Goal: Information Seeking & Learning: Learn about a topic

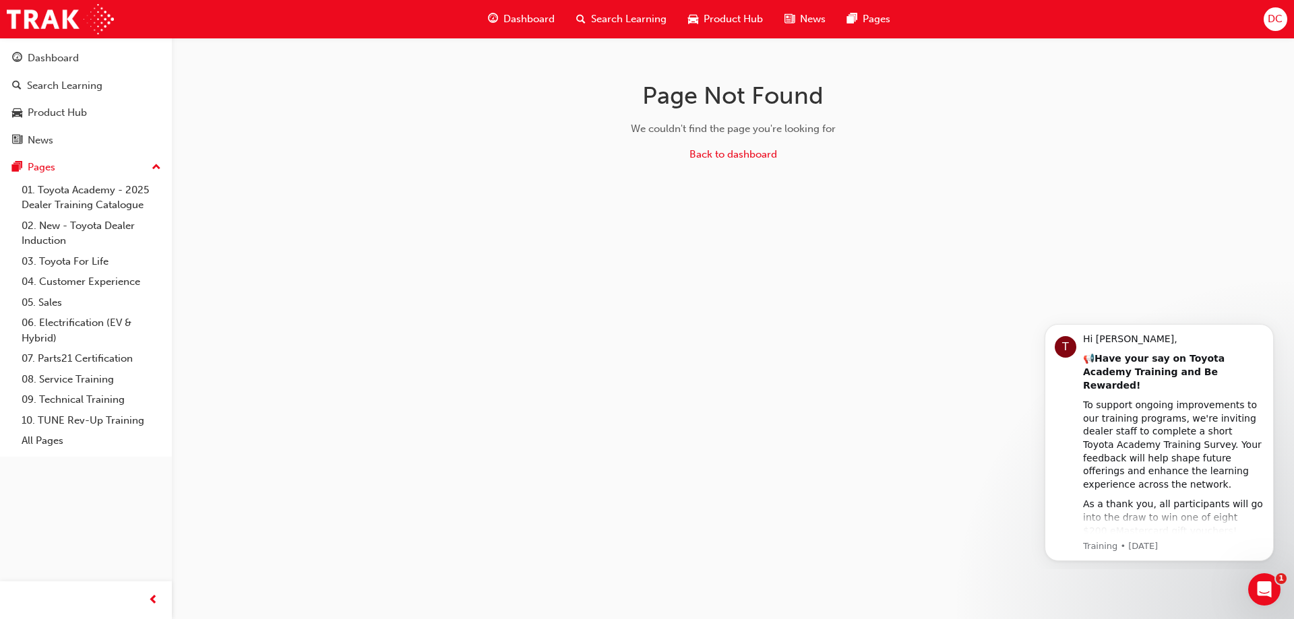
click at [611, 20] on span "Search Learning" at bounding box center [628, 18] width 75 height 15
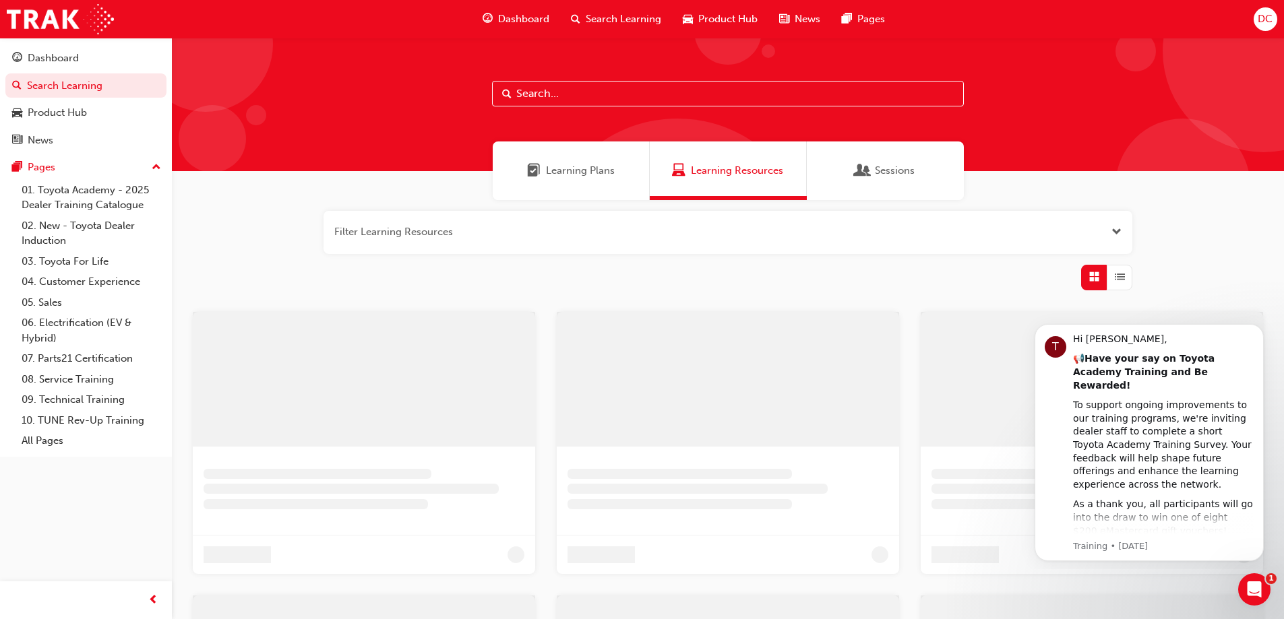
click at [554, 94] on input "text" at bounding box center [728, 94] width 472 height 26
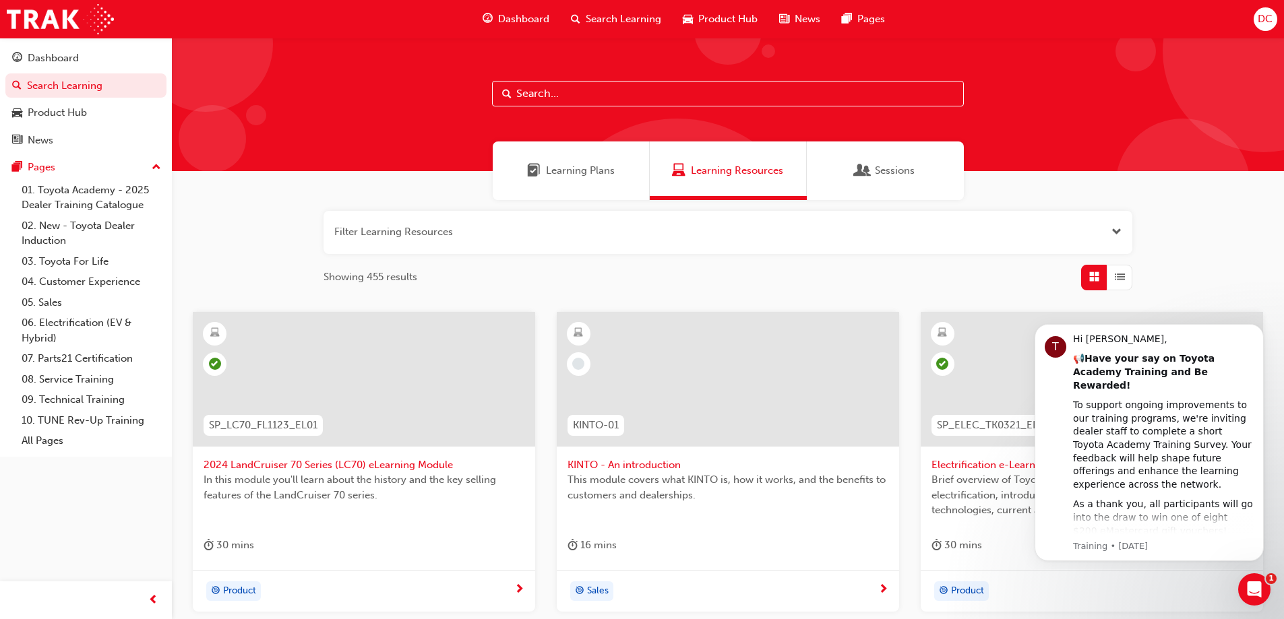
click at [547, 100] on input "text" at bounding box center [728, 94] width 472 height 26
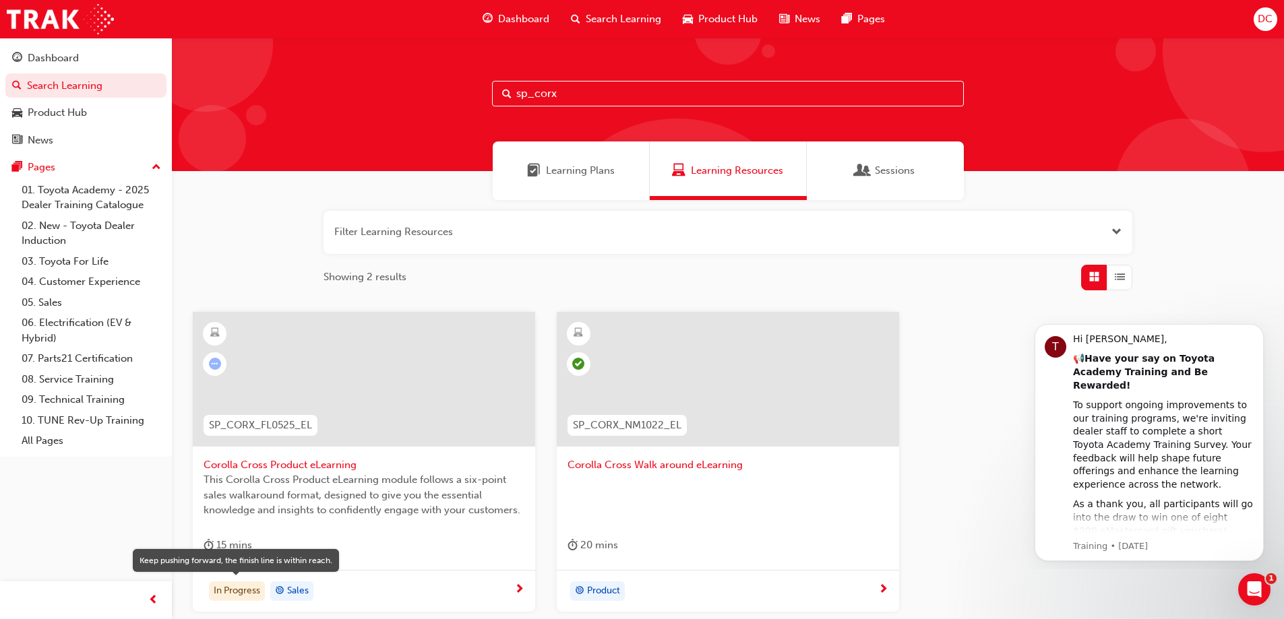
type input "sp_corx"
click at [233, 590] on div "In Progress" at bounding box center [237, 592] width 56 height 20
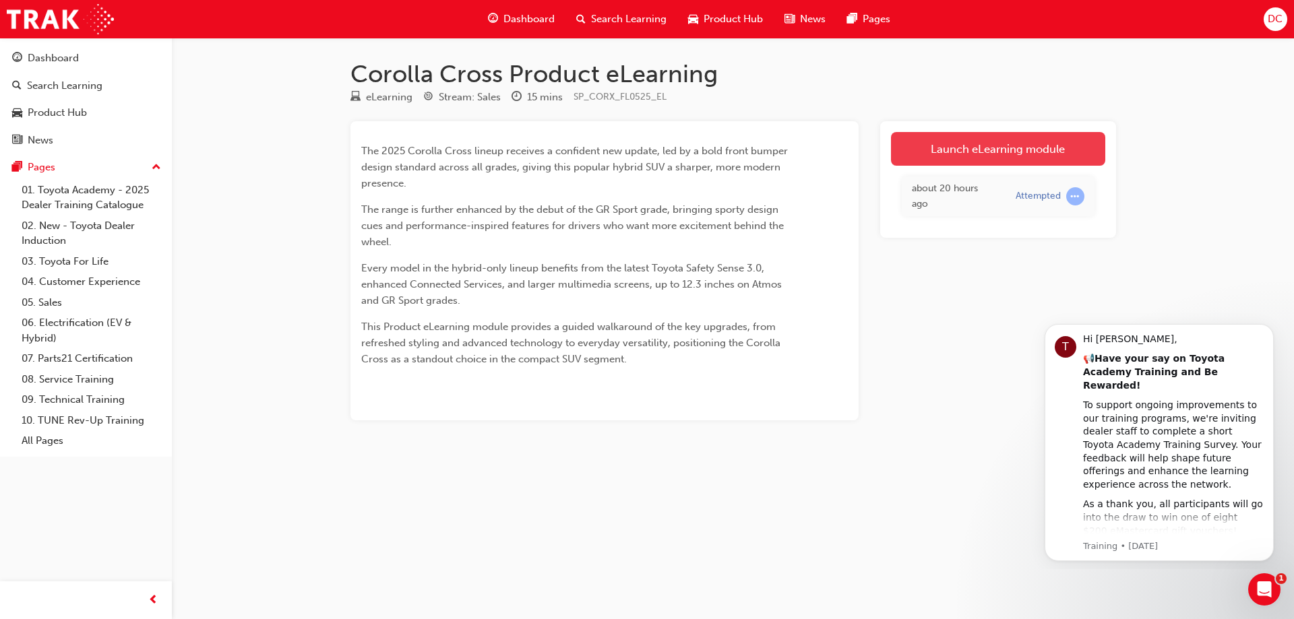
click at [976, 148] on link "Launch eLearning module" at bounding box center [998, 149] width 214 height 34
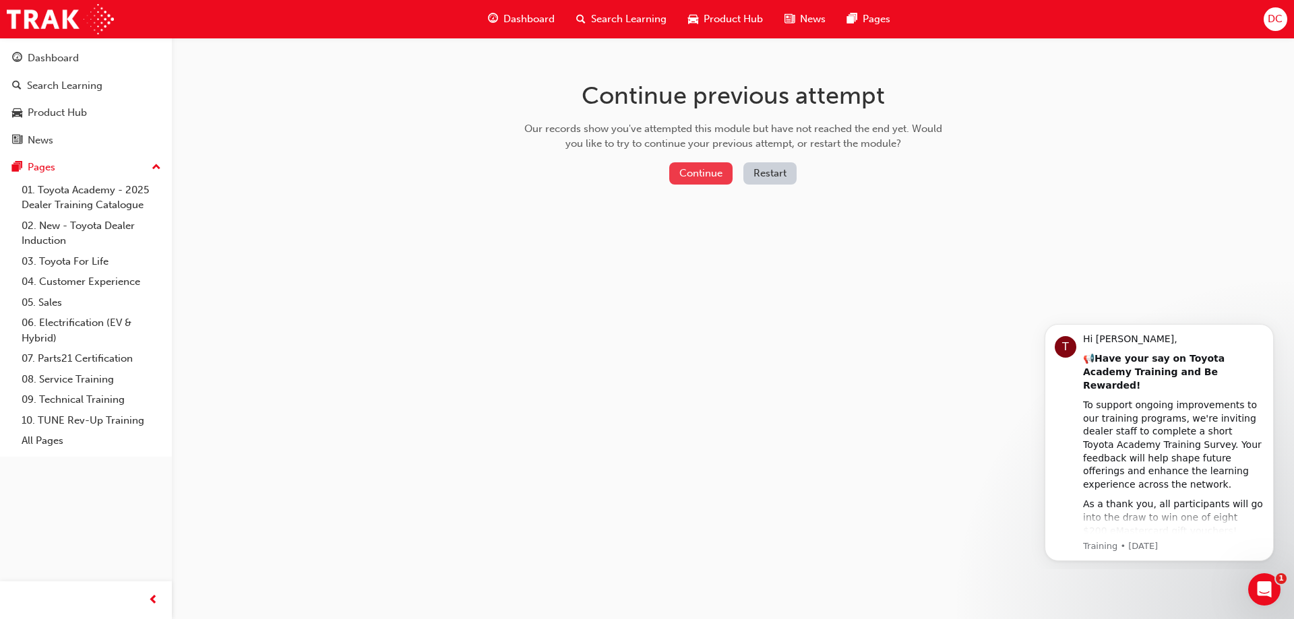
click at [698, 173] on button "Continue" at bounding box center [700, 173] width 63 height 22
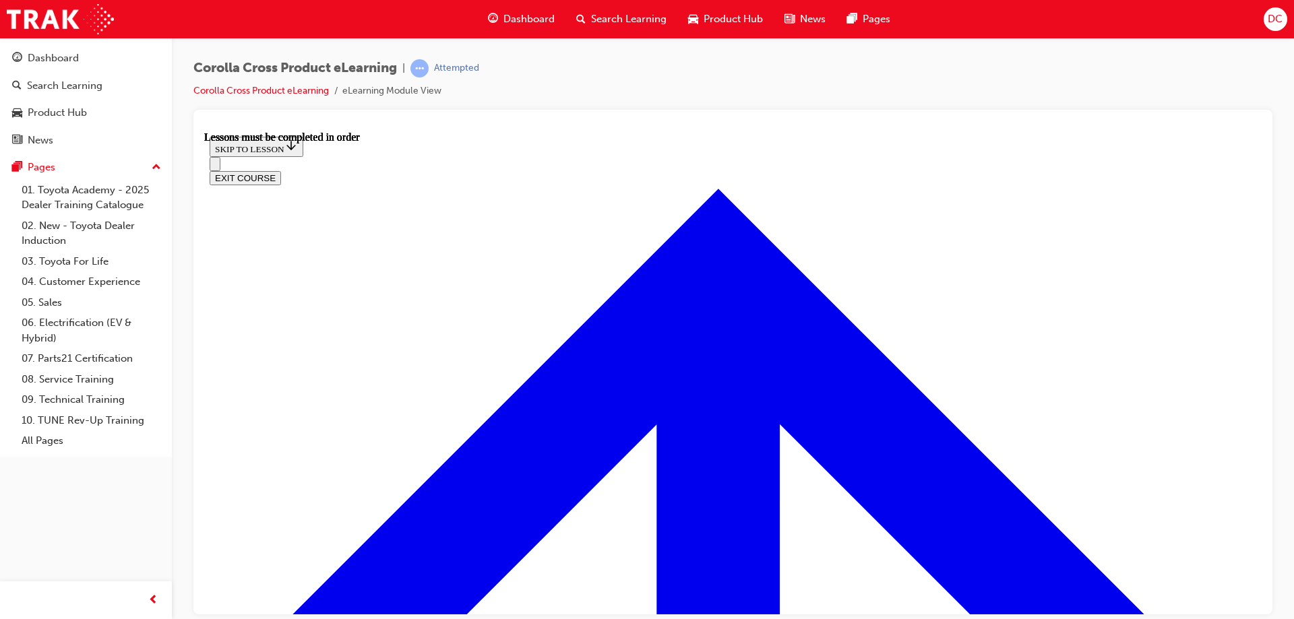
scroll to position [1421, 0]
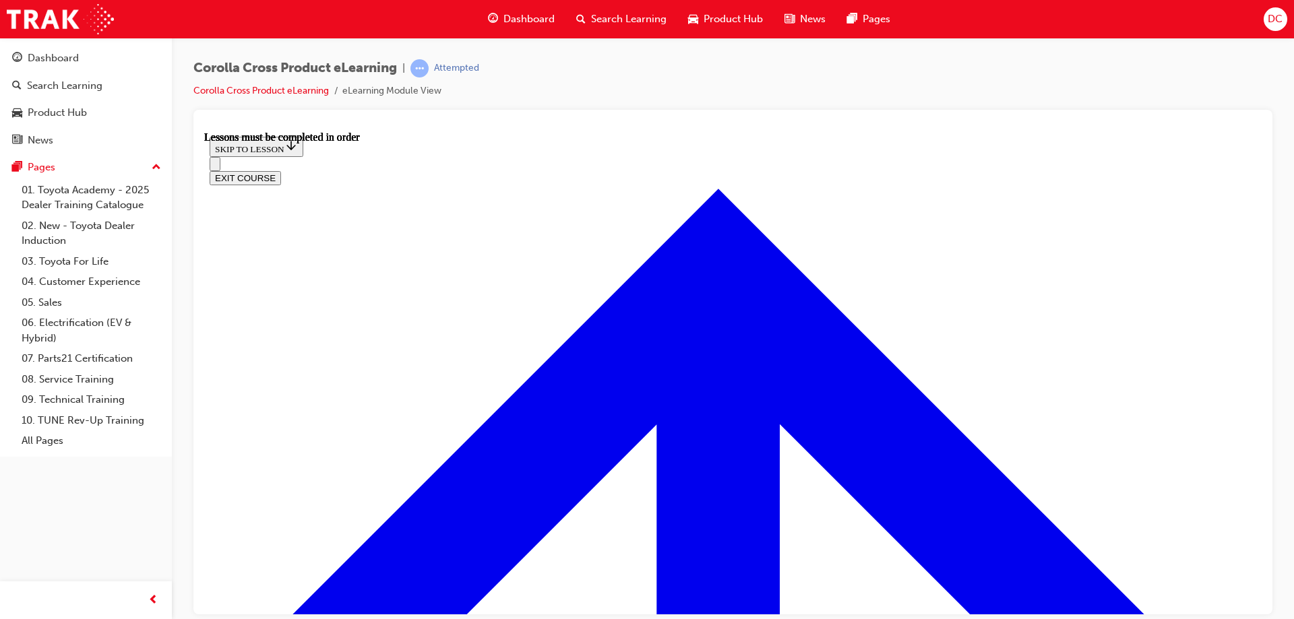
scroll to position [1488, 0]
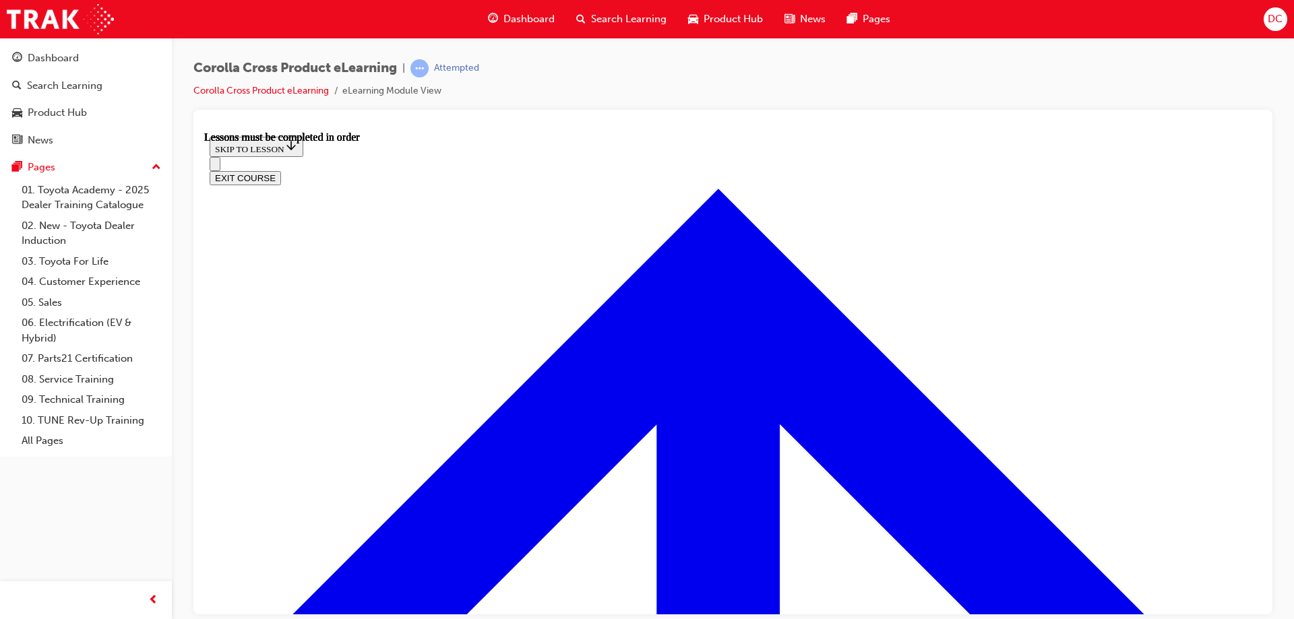
scroll to position [1754, 0]
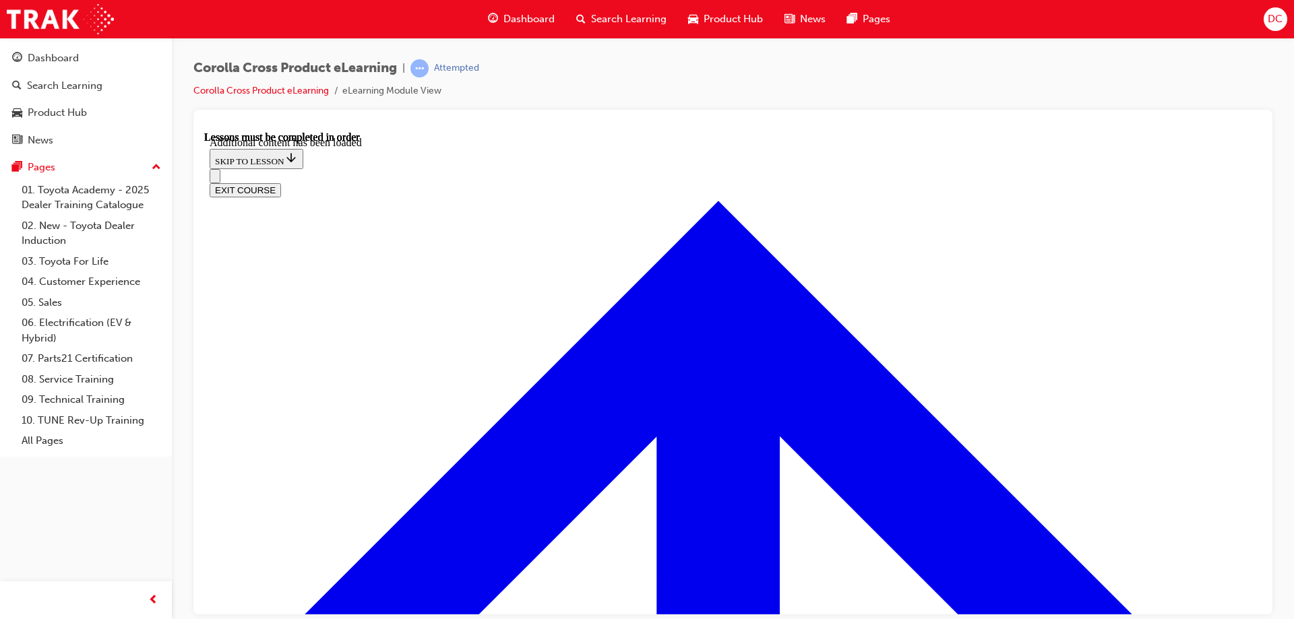
scroll to position [2059, 0]
radio input "true"
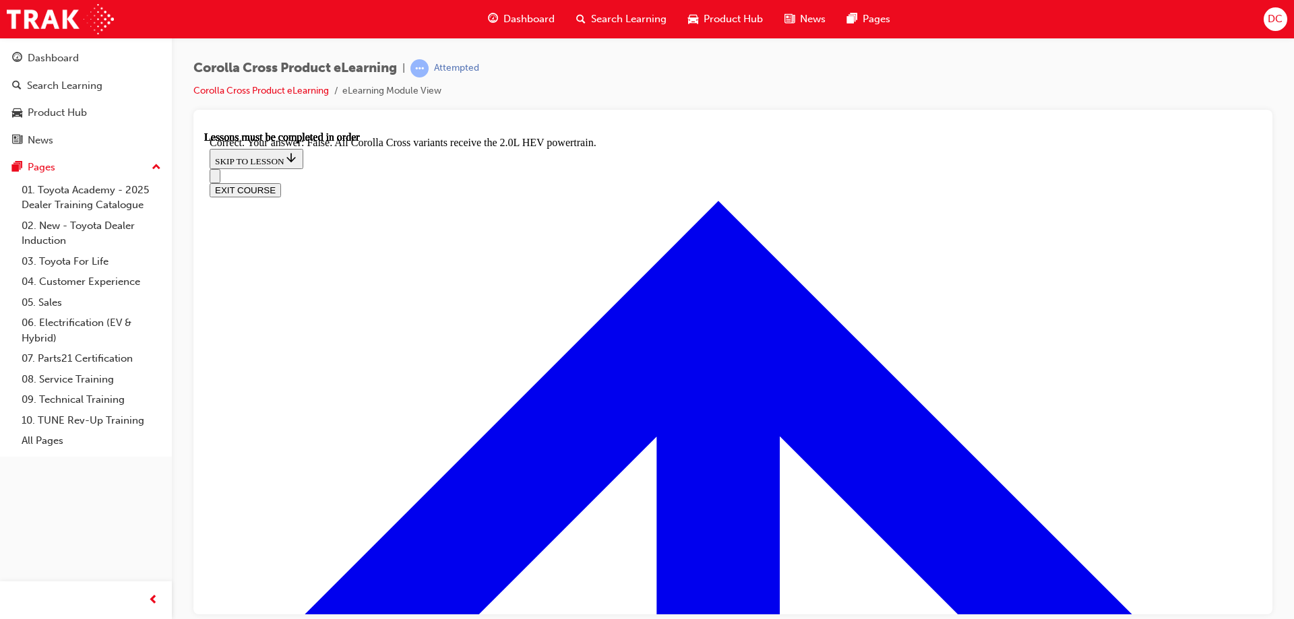
scroll to position [2475, 0]
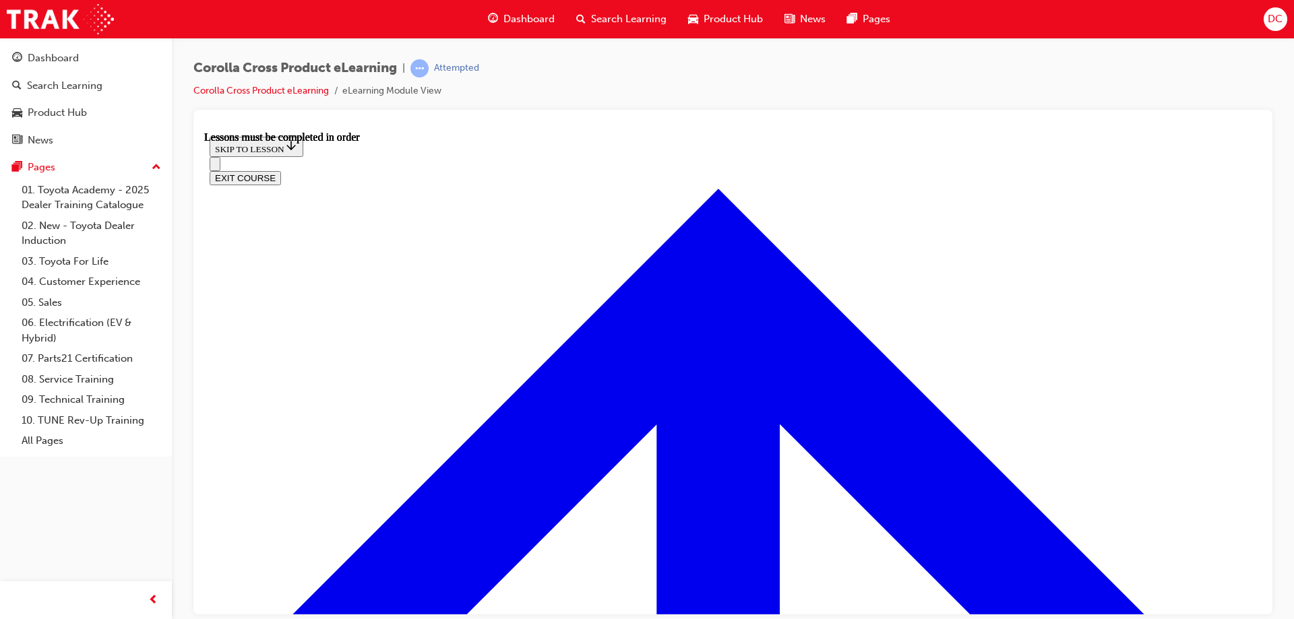
scroll to position [1474, 0]
drag, startPoint x: 496, startPoint y: 563, endPoint x: 560, endPoint y: 571, distance: 64.4
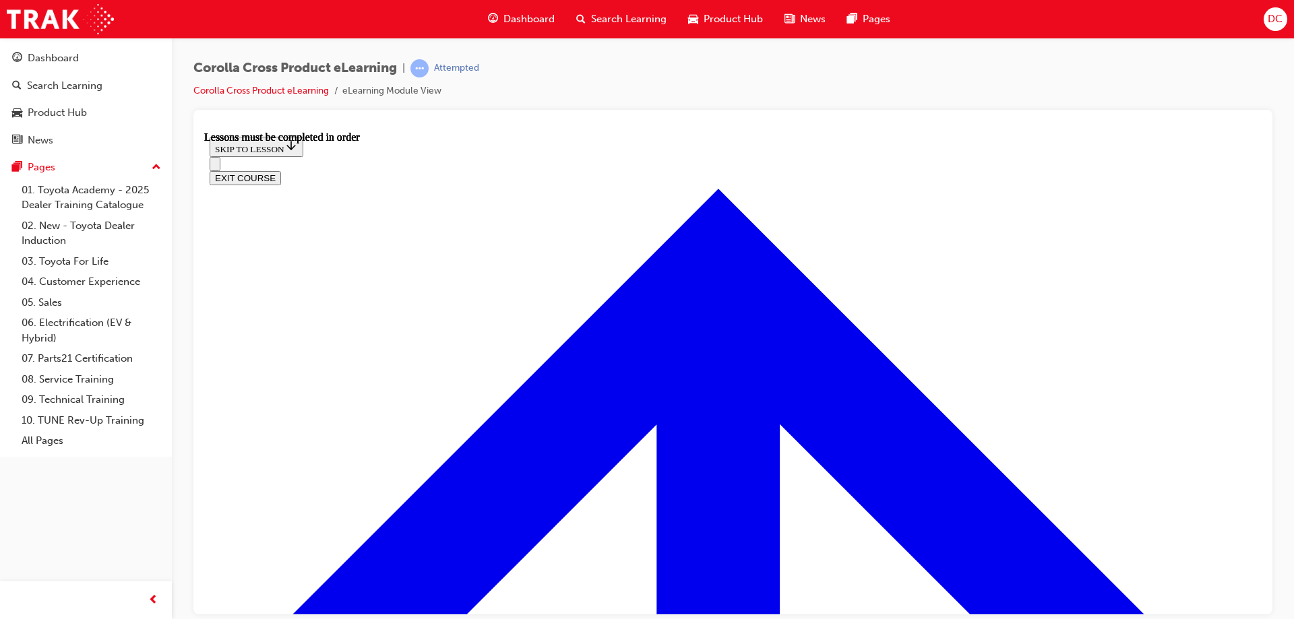
drag, startPoint x: 981, startPoint y: 496, endPoint x: 1011, endPoint y: 482, distance: 33.5
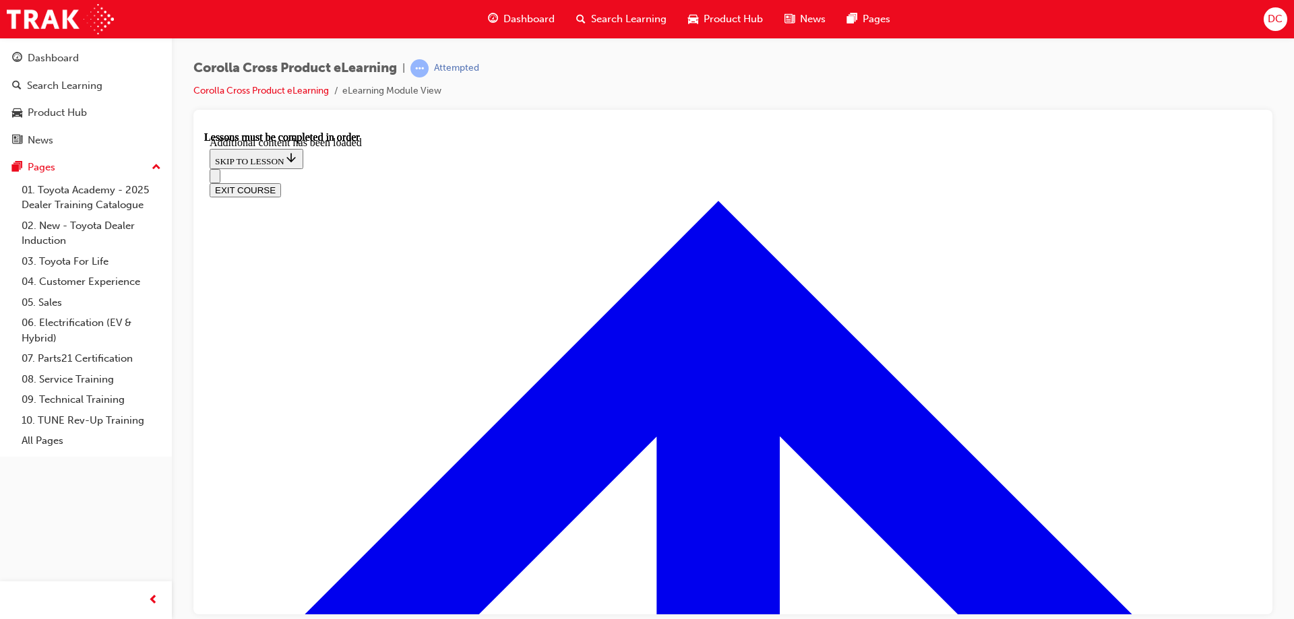
scroll to position [1975, 0]
radio input "true"
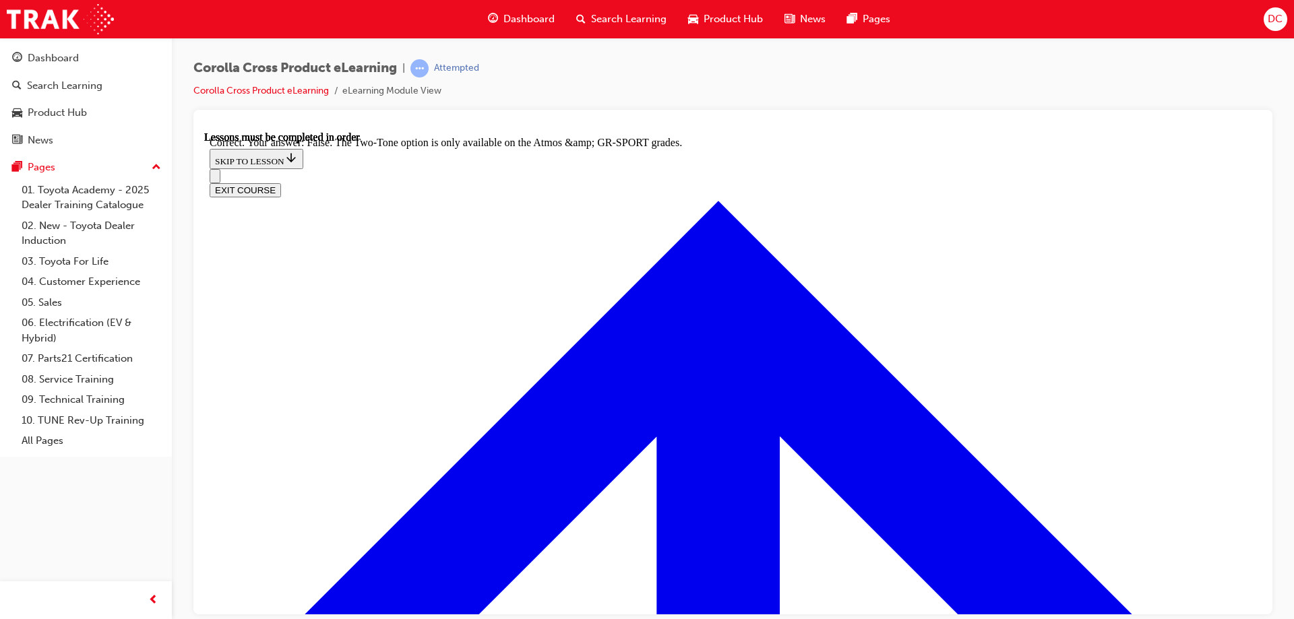
scroll to position [2392, 0]
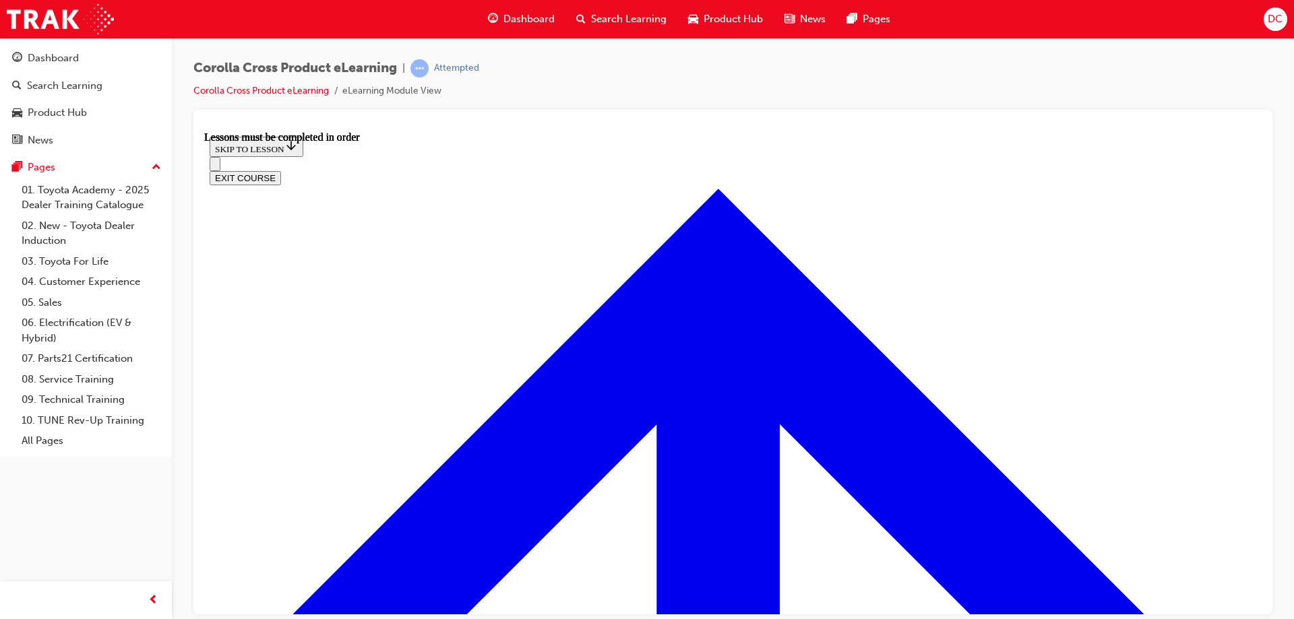
scroll to position [1541, 0]
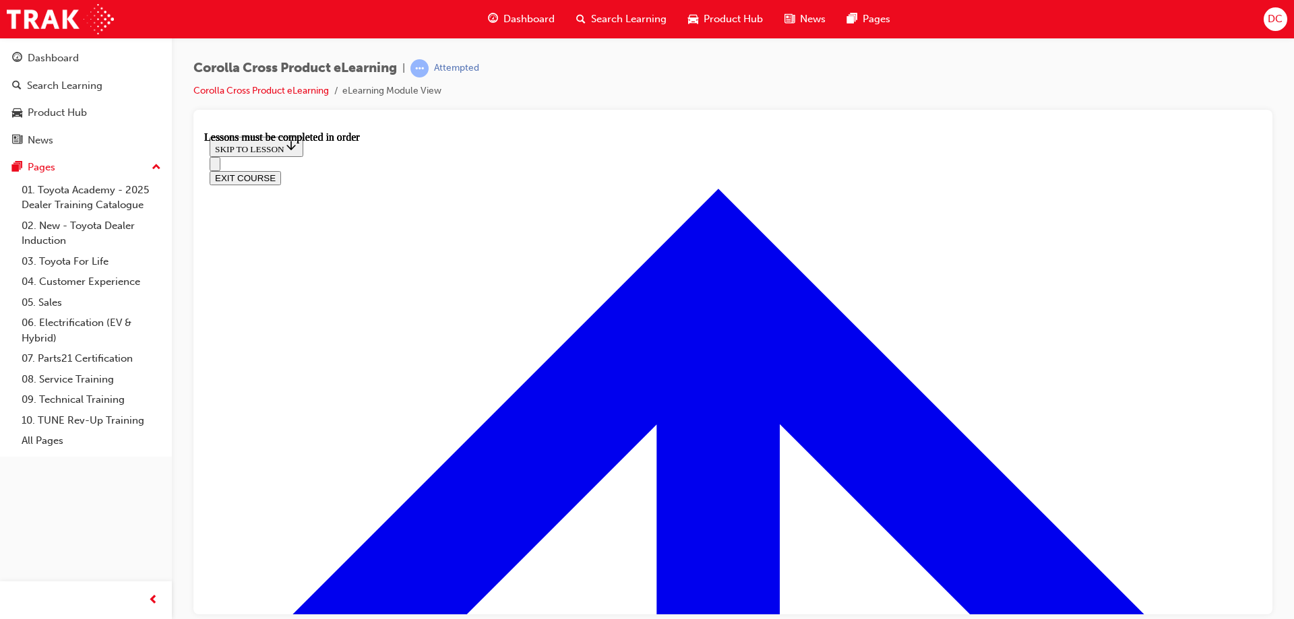
scroll to position [1743, 0]
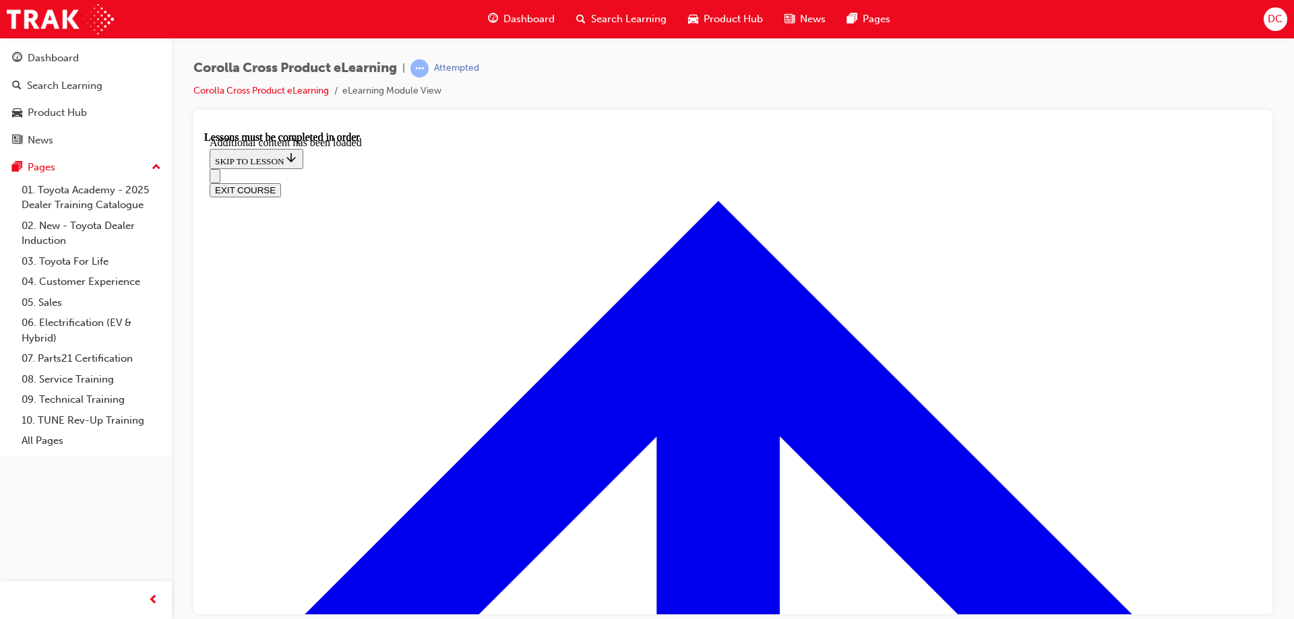
scroll to position [2324, 0]
radio input "true"
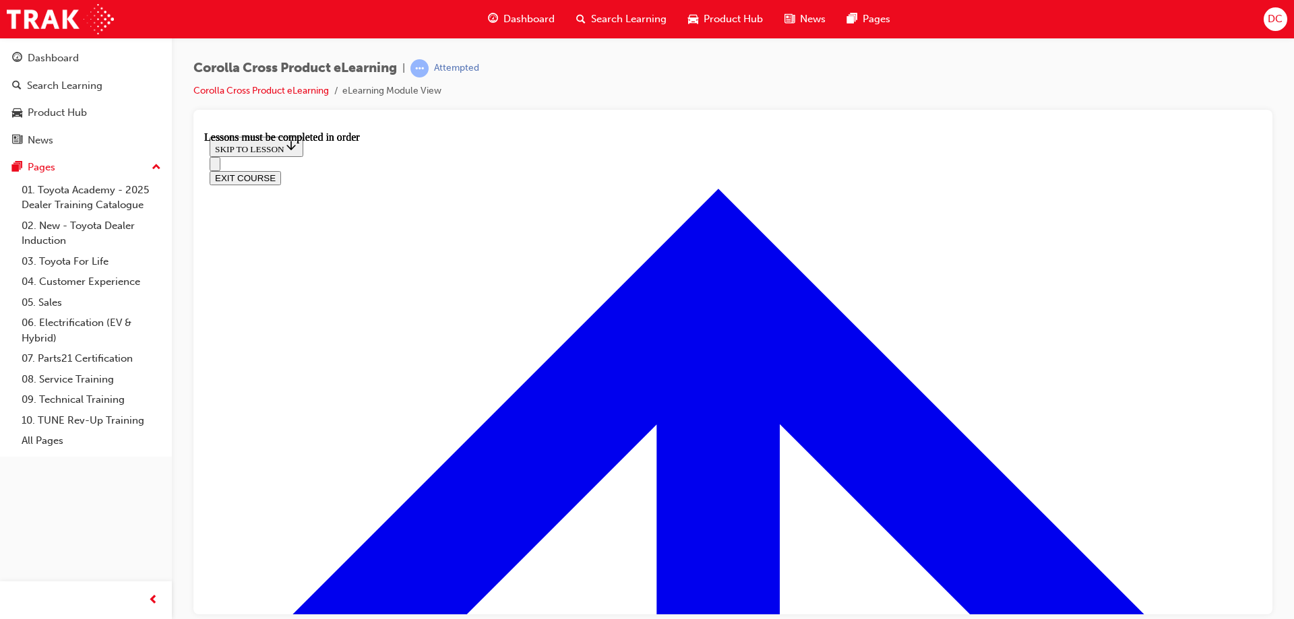
scroll to position [1474, 0]
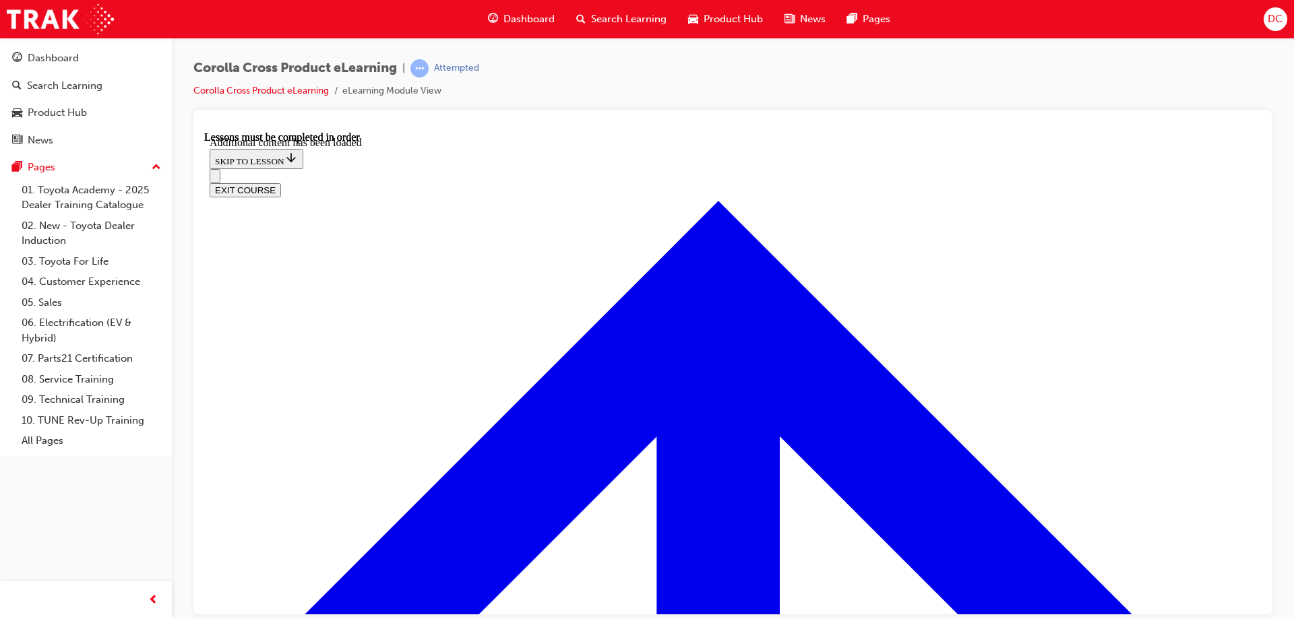
scroll to position [2271, 0]
radio input "true"
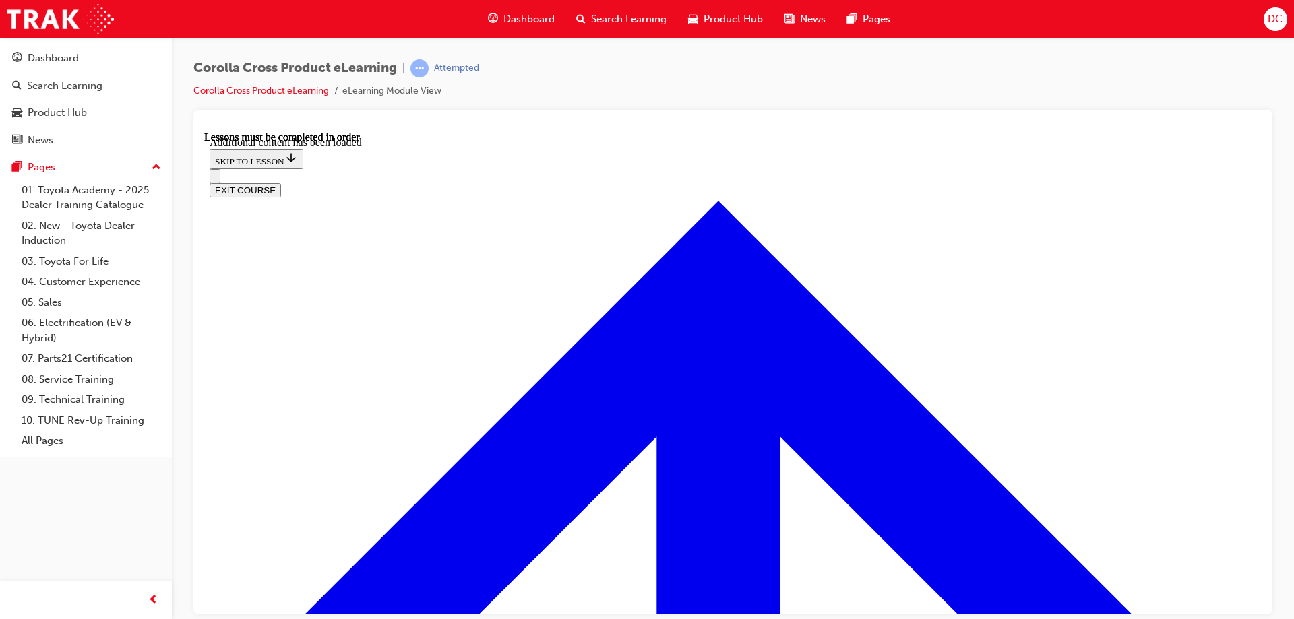
scroll to position [2444, 0]
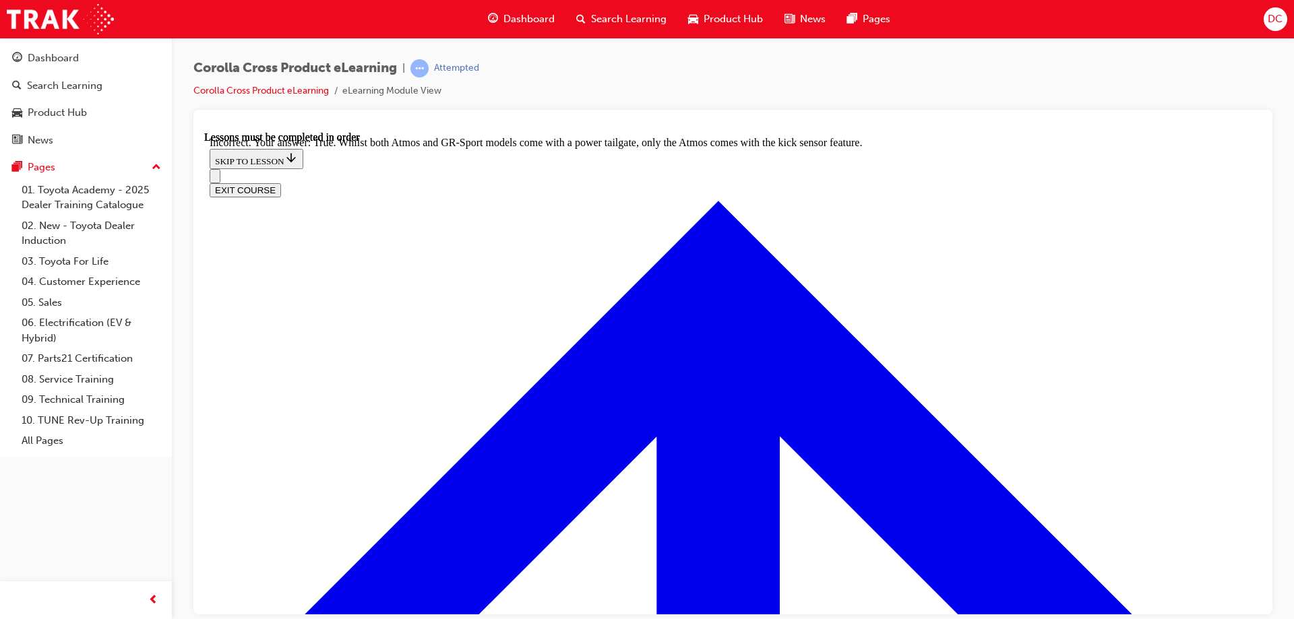
scroll to position [2660, 0]
drag, startPoint x: 724, startPoint y: 437, endPoint x: 731, endPoint y: 436, distance: 6.8
drag, startPoint x: 487, startPoint y: 439, endPoint x: 506, endPoint y: 442, distance: 19.8
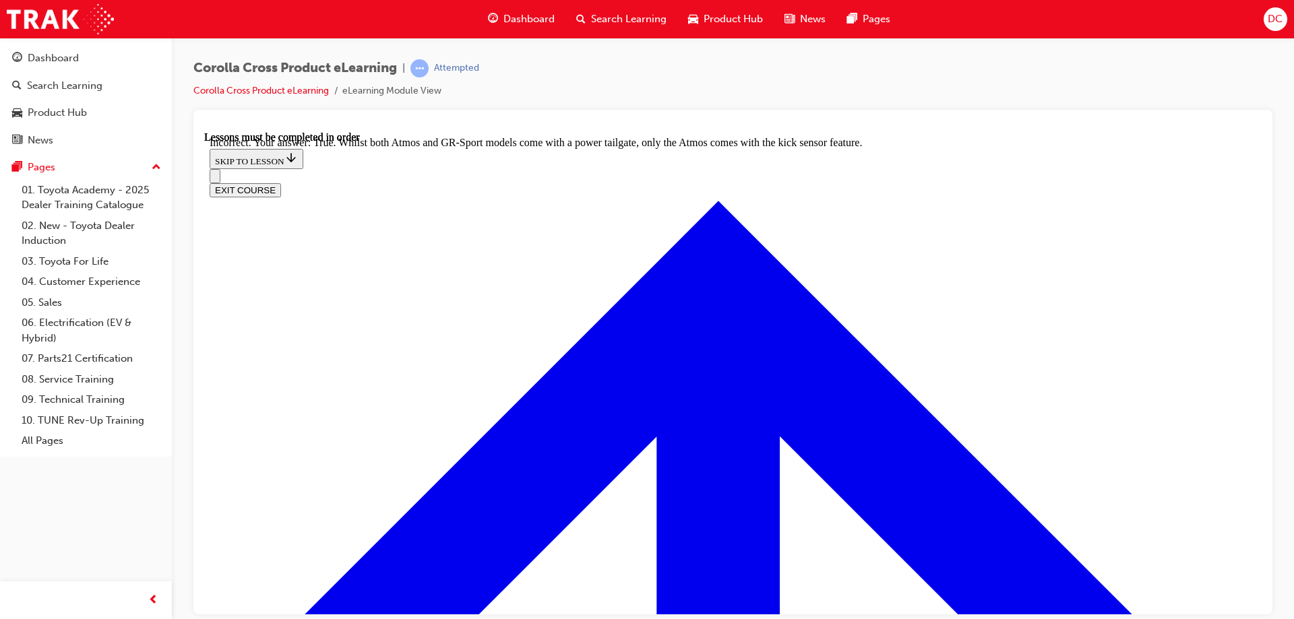
radio input "true"
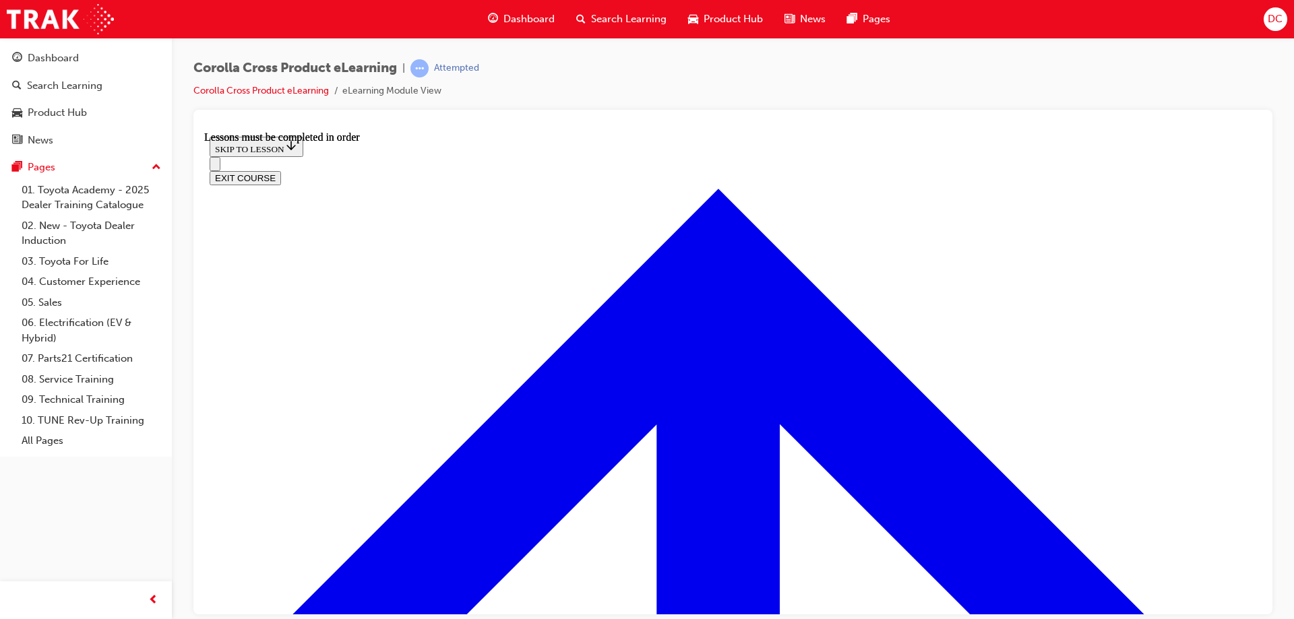
scroll to position [1743, 0]
drag, startPoint x: 493, startPoint y: 460, endPoint x: 534, endPoint y: 473, distance: 43.9
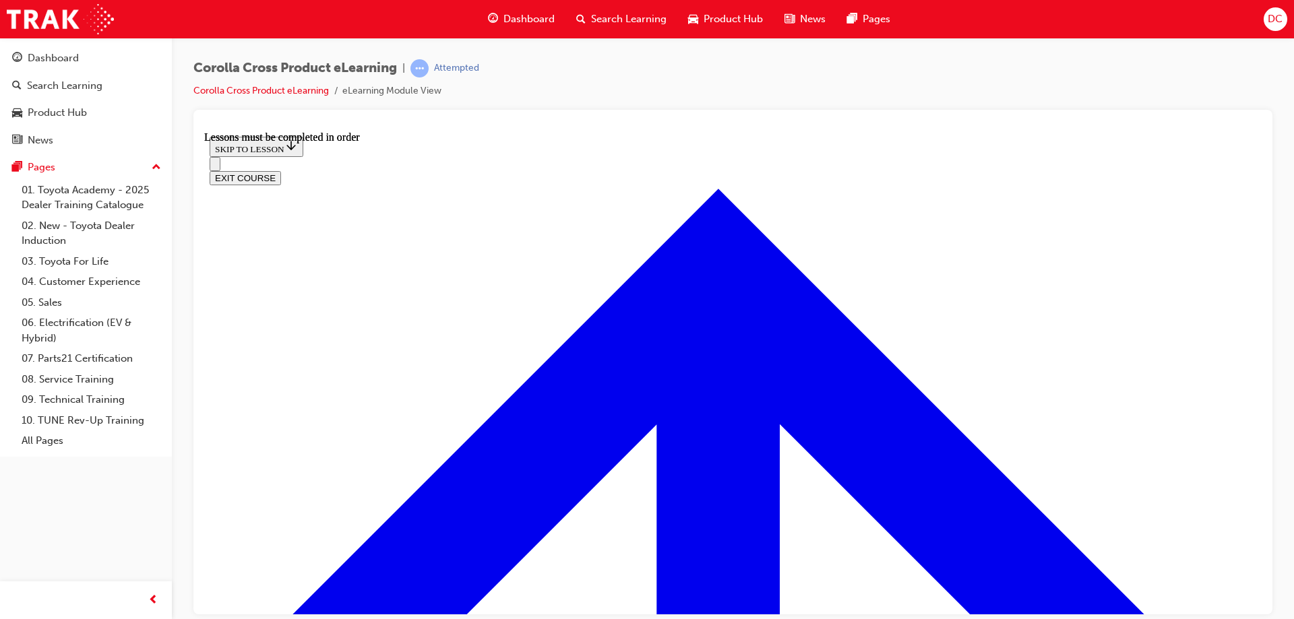
drag, startPoint x: 966, startPoint y: 482, endPoint x: 947, endPoint y: 480, distance: 18.3
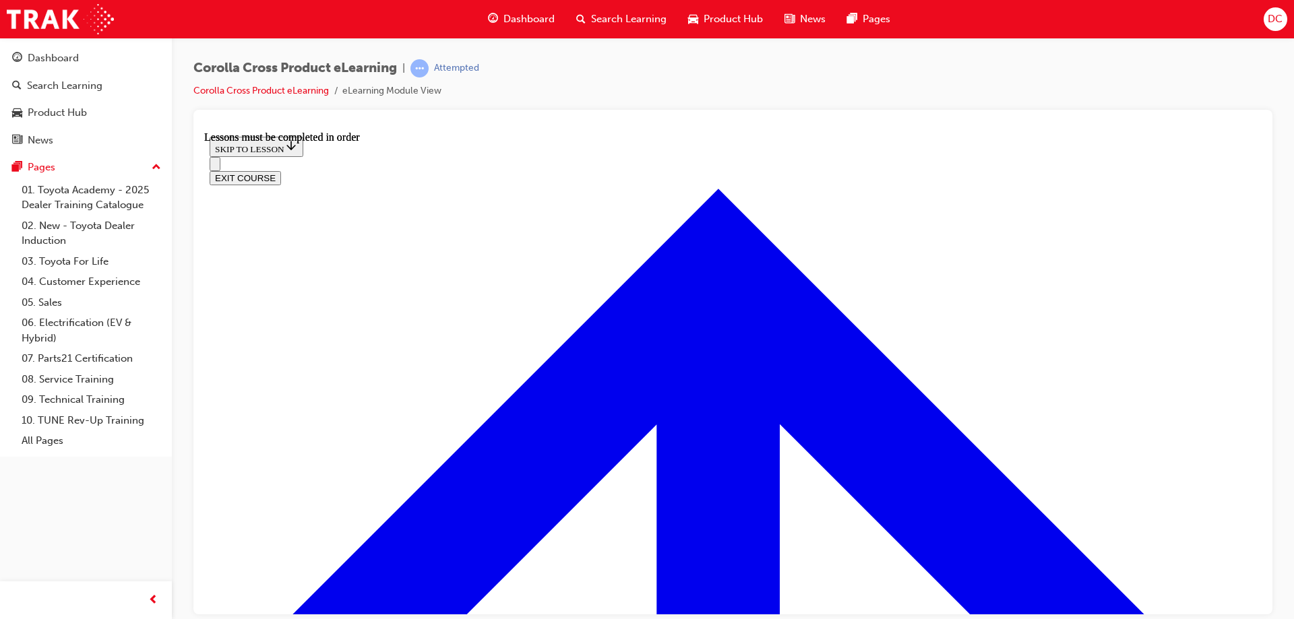
scroll to position [2102, 0]
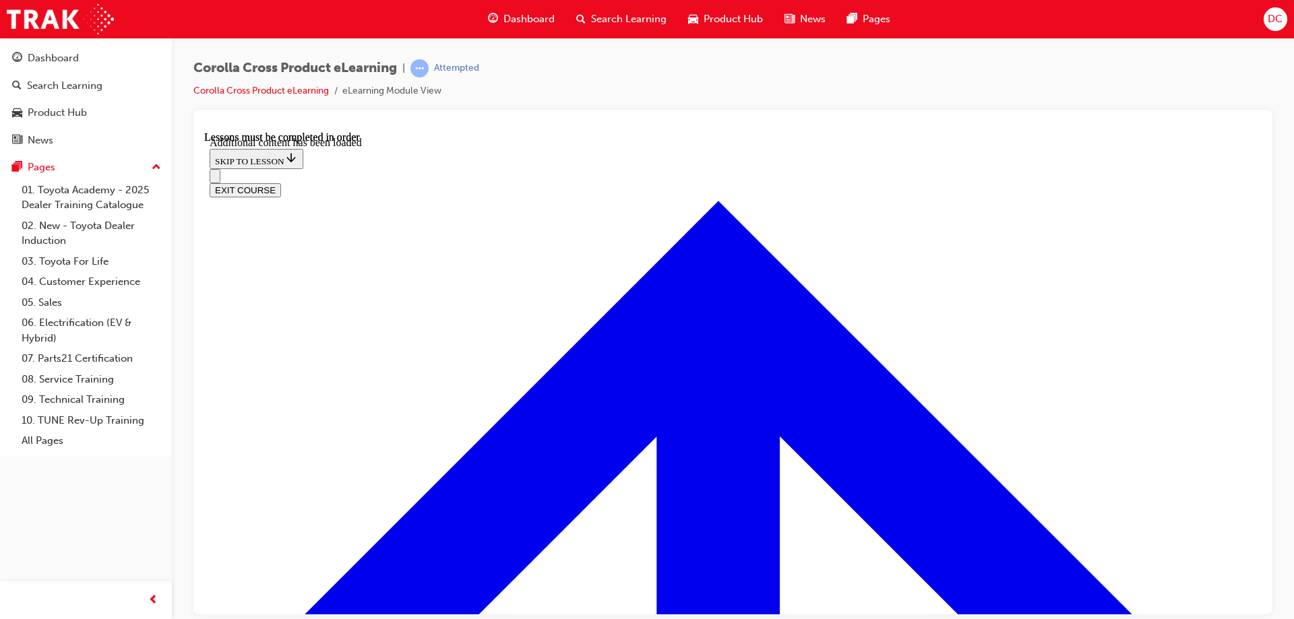
scroll to position [3863, 0]
checkbox input "true"
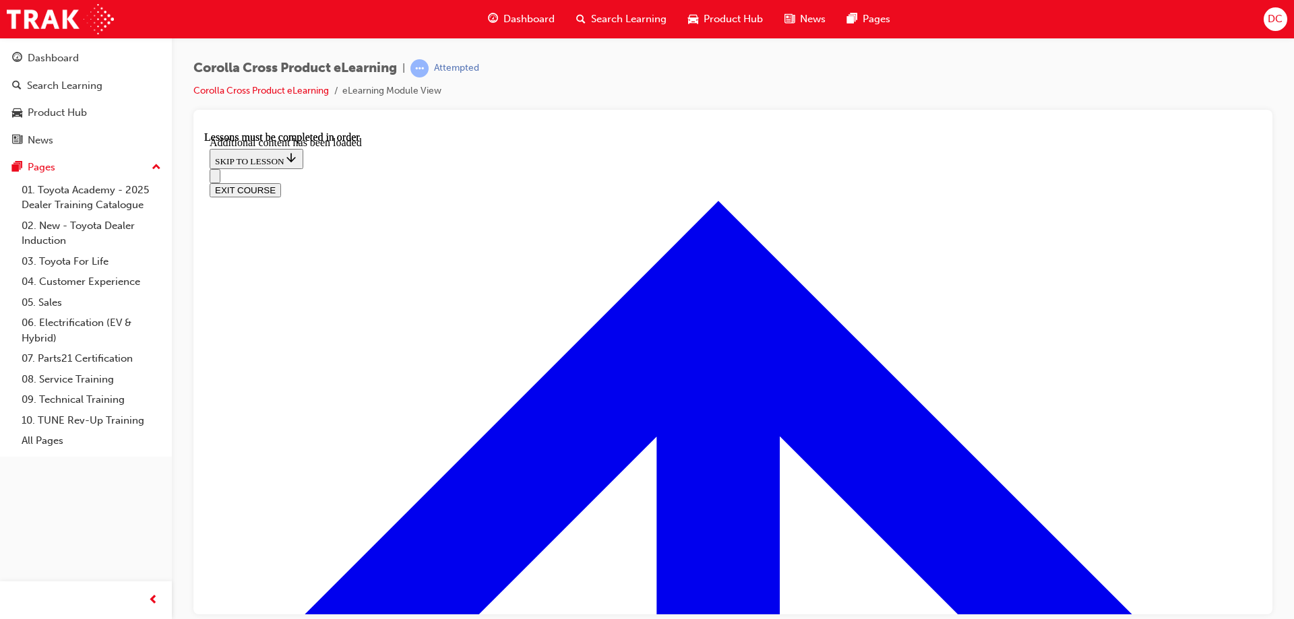
checkbox input "true"
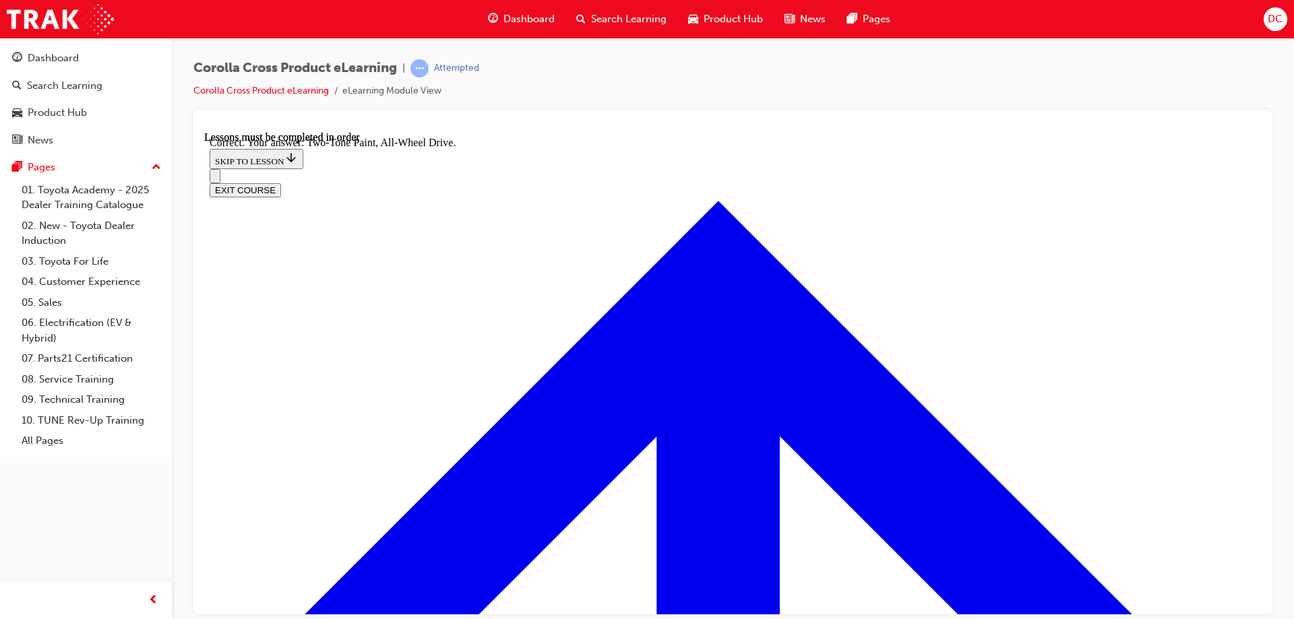
radio input "true"
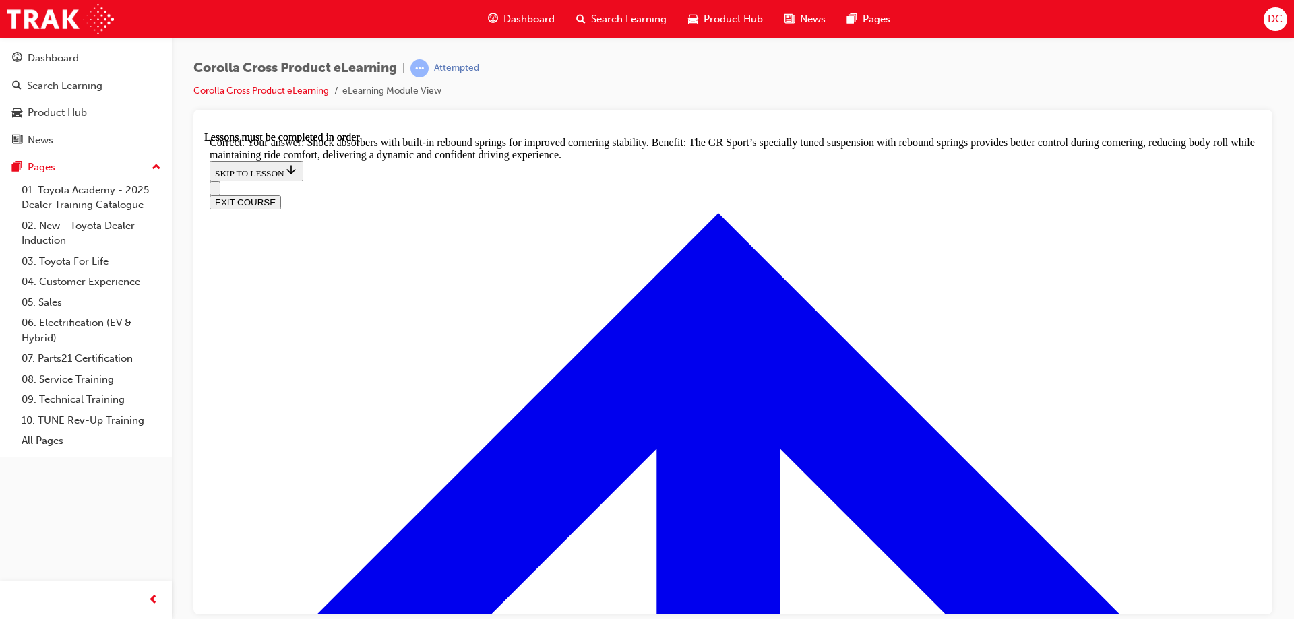
scroll to position [5107, 0]
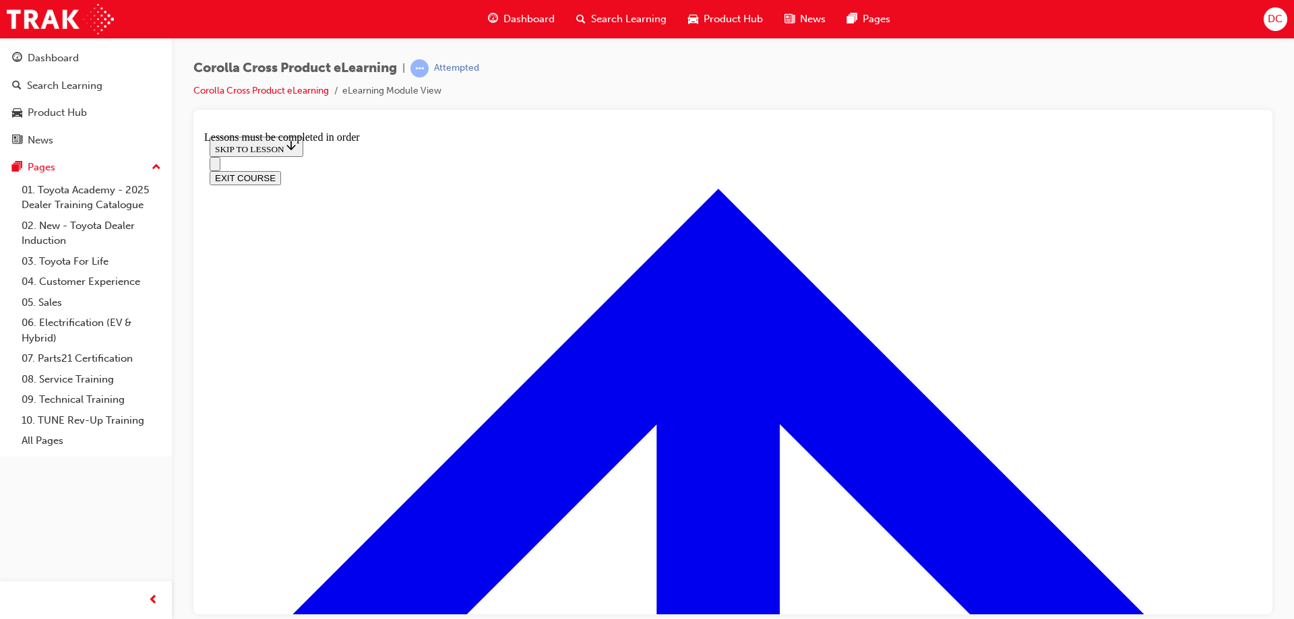
scroll to position [1878, 0]
drag, startPoint x: 714, startPoint y: 194, endPoint x: 738, endPoint y: 185, distance: 26.0
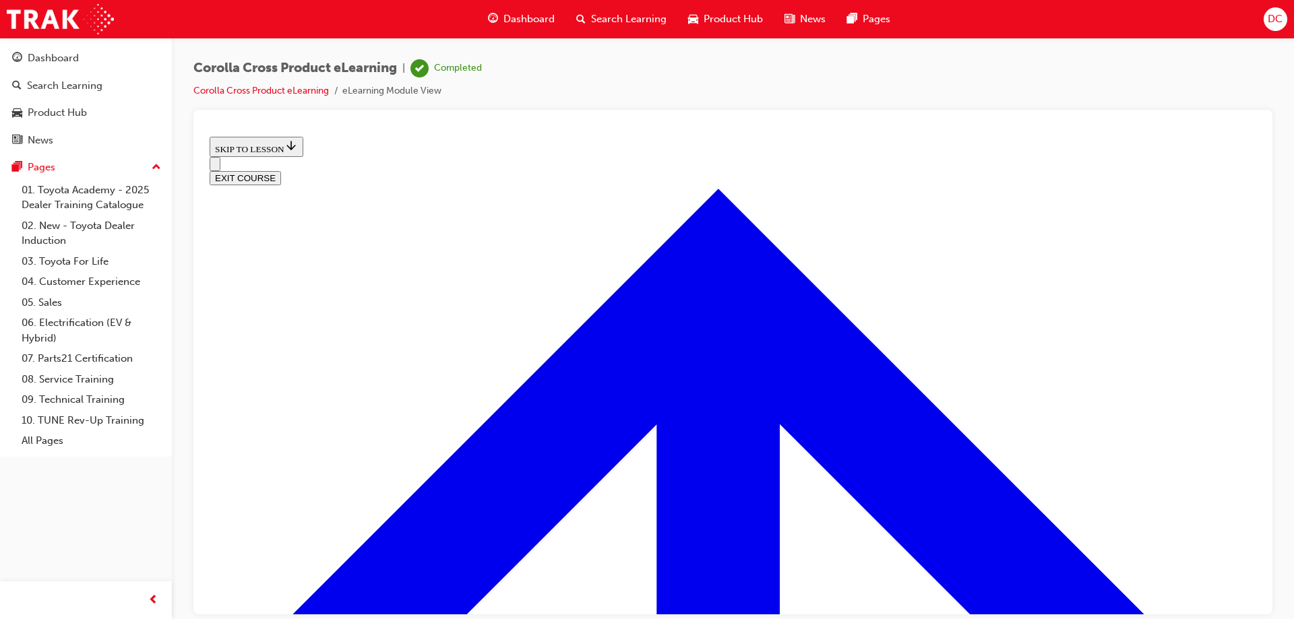
scroll to position [608, 0]
click at [281, 170] on button "EXIT COURSE" at bounding box center [245, 177] width 71 height 14
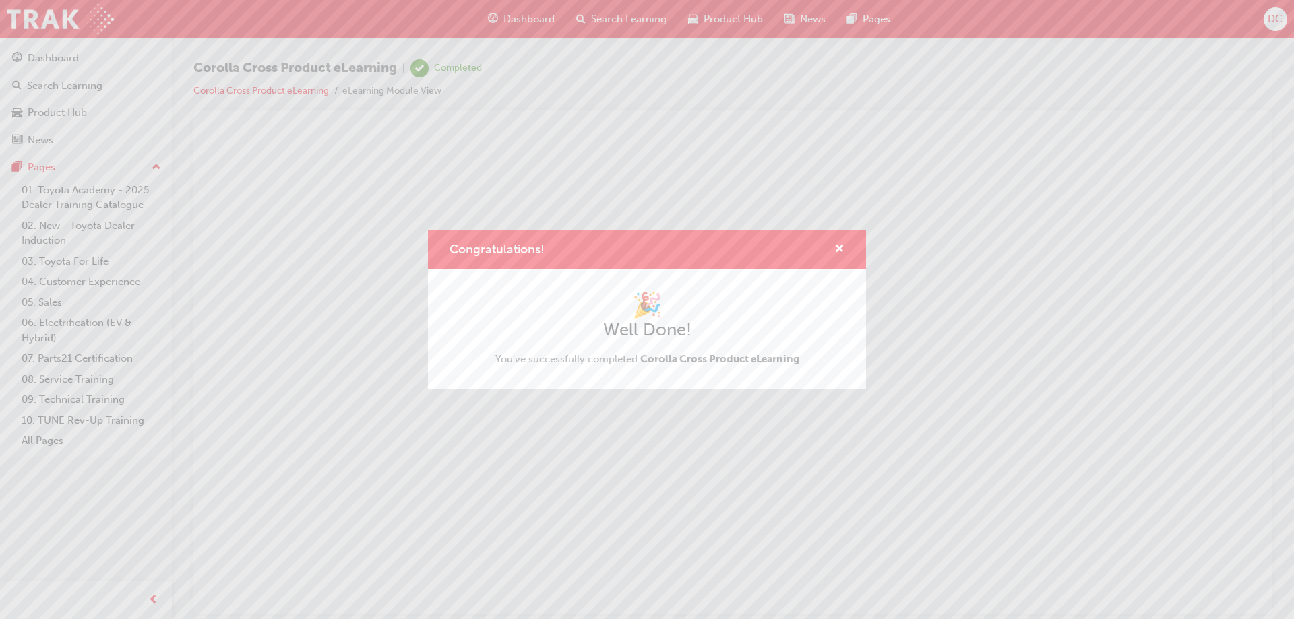
scroll to position [0, 0]
click at [595, 18] on div "Congratulations! 🎉 Well Done! You've successfully completed Corolla Cross Produ…" at bounding box center [647, 309] width 1294 height 619
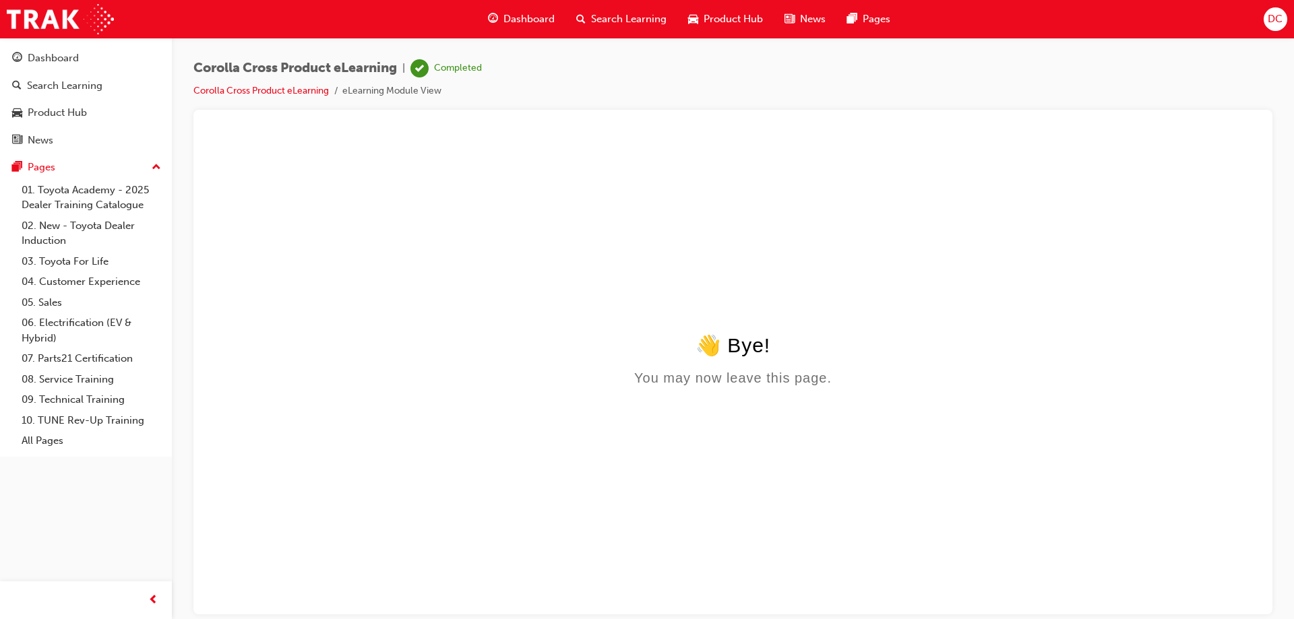
click at [605, 23] on span "Search Learning" at bounding box center [628, 18] width 75 height 15
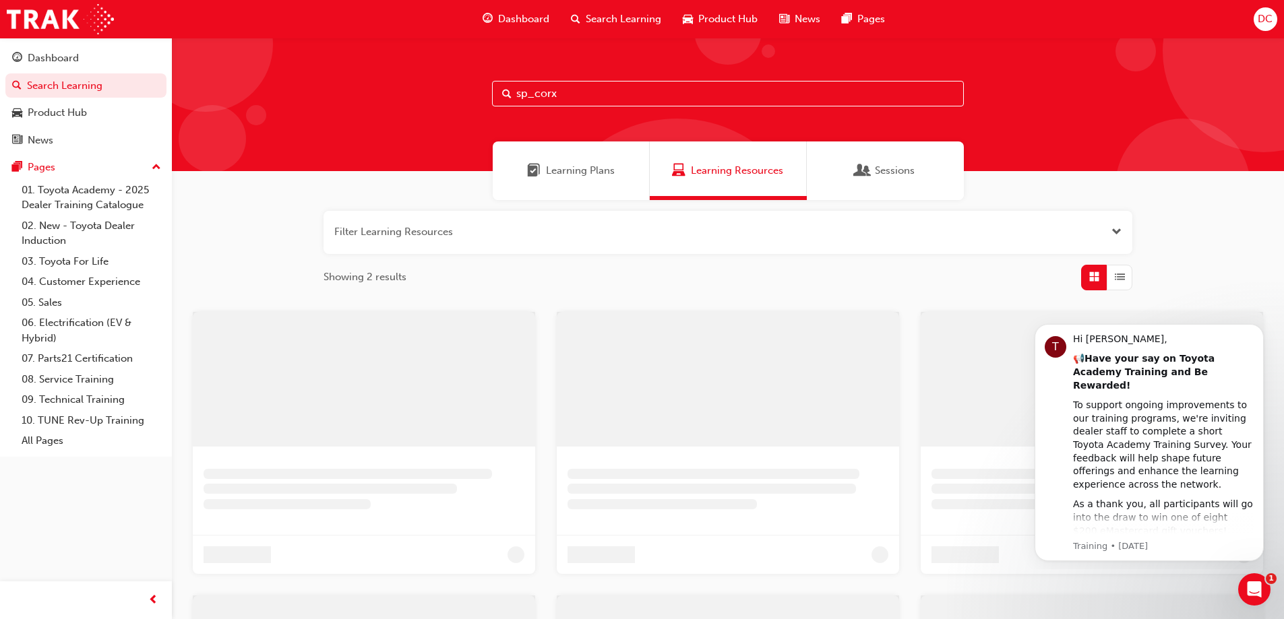
click at [552, 98] on input "sp_corx" at bounding box center [728, 94] width 472 height 26
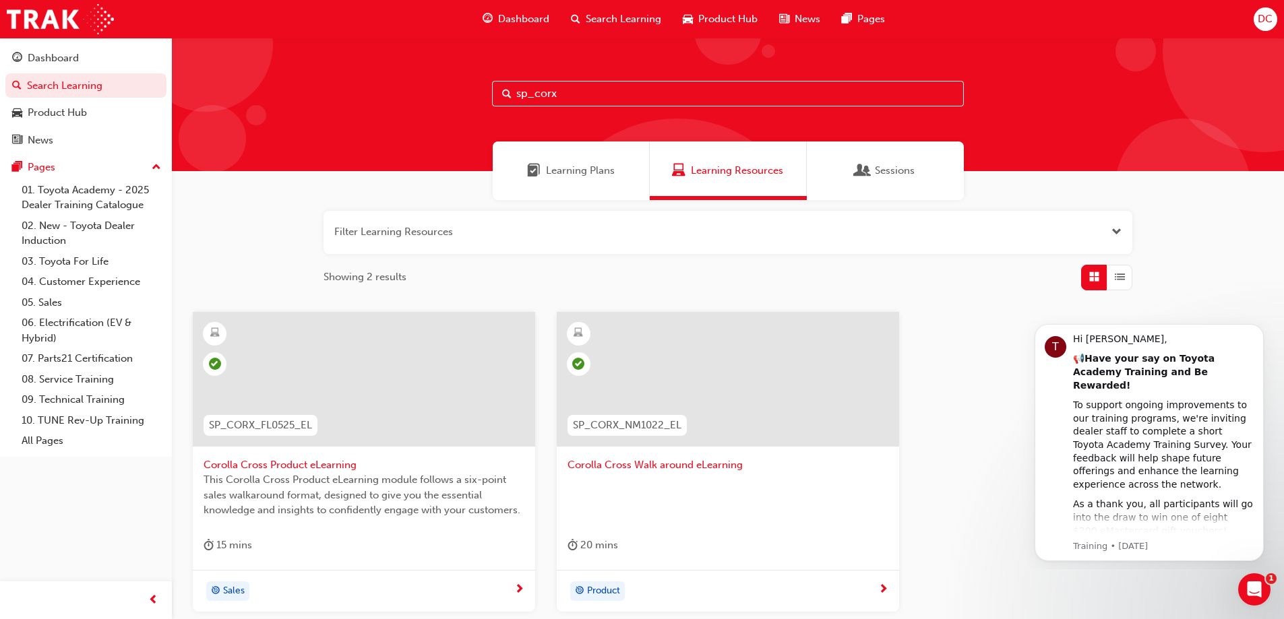
click at [560, 94] on input "sp_corx" at bounding box center [728, 94] width 472 height 26
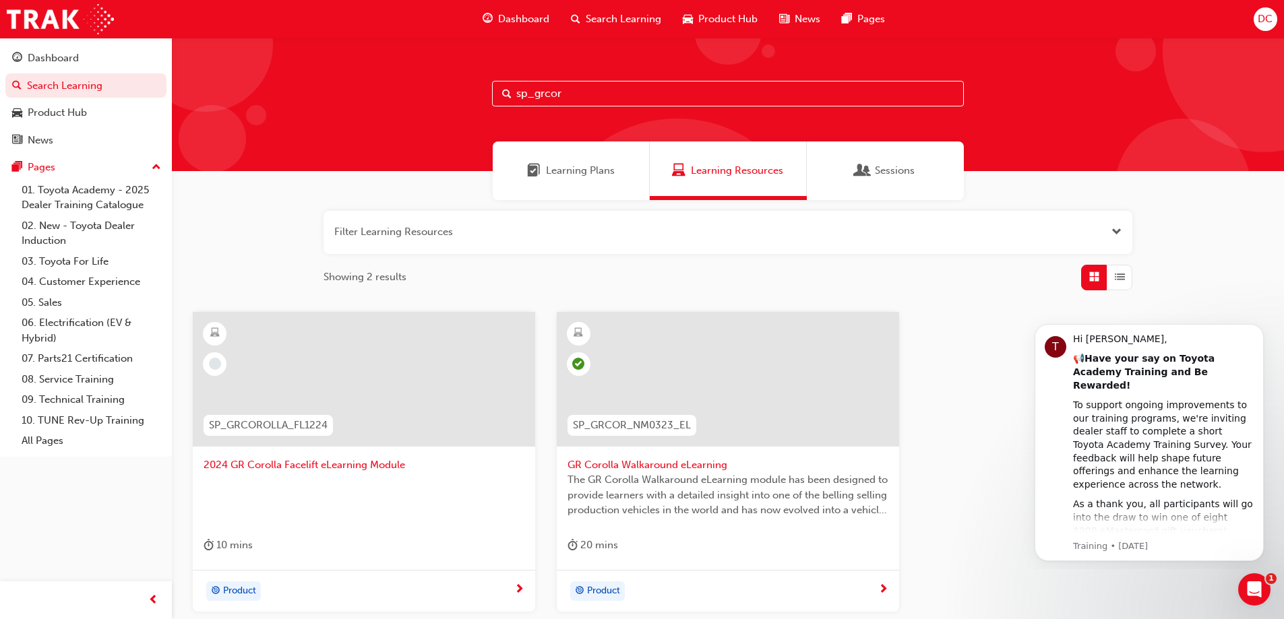
type input "sp_grcor"
click at [282, 371] on div at bounding box center [364, 379] width 342 height 135
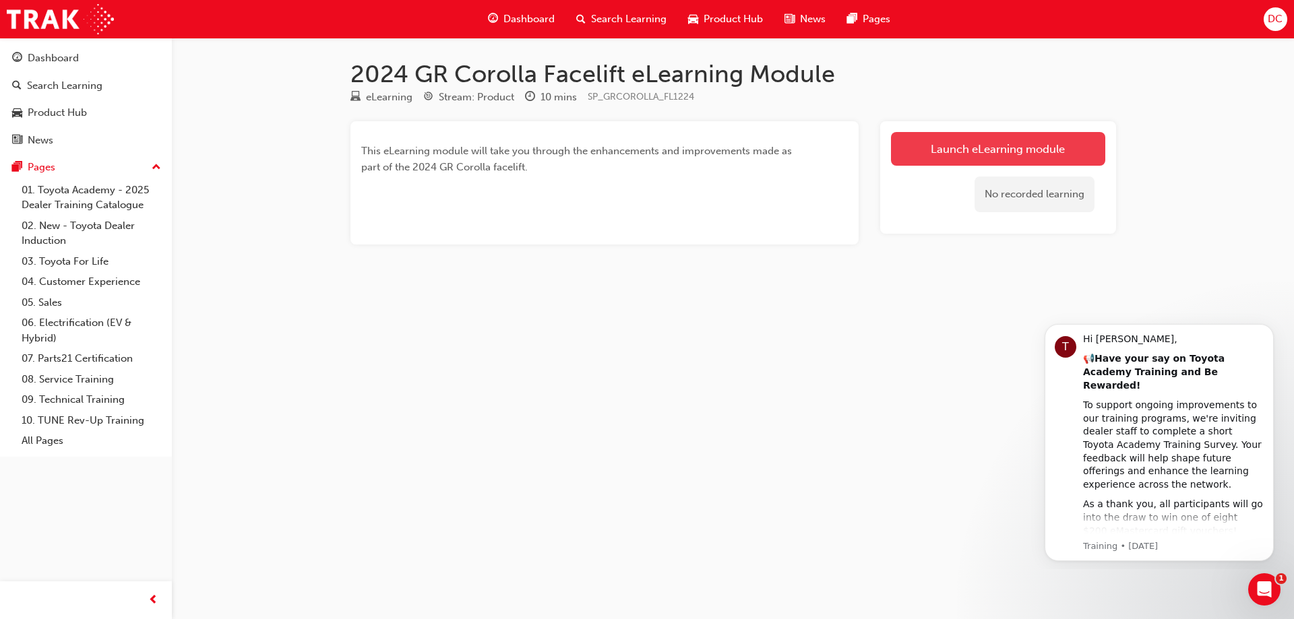
click at [1013, 148] on link "Launch eLearning module" at bounding box center [998, 149] width 214 height 34
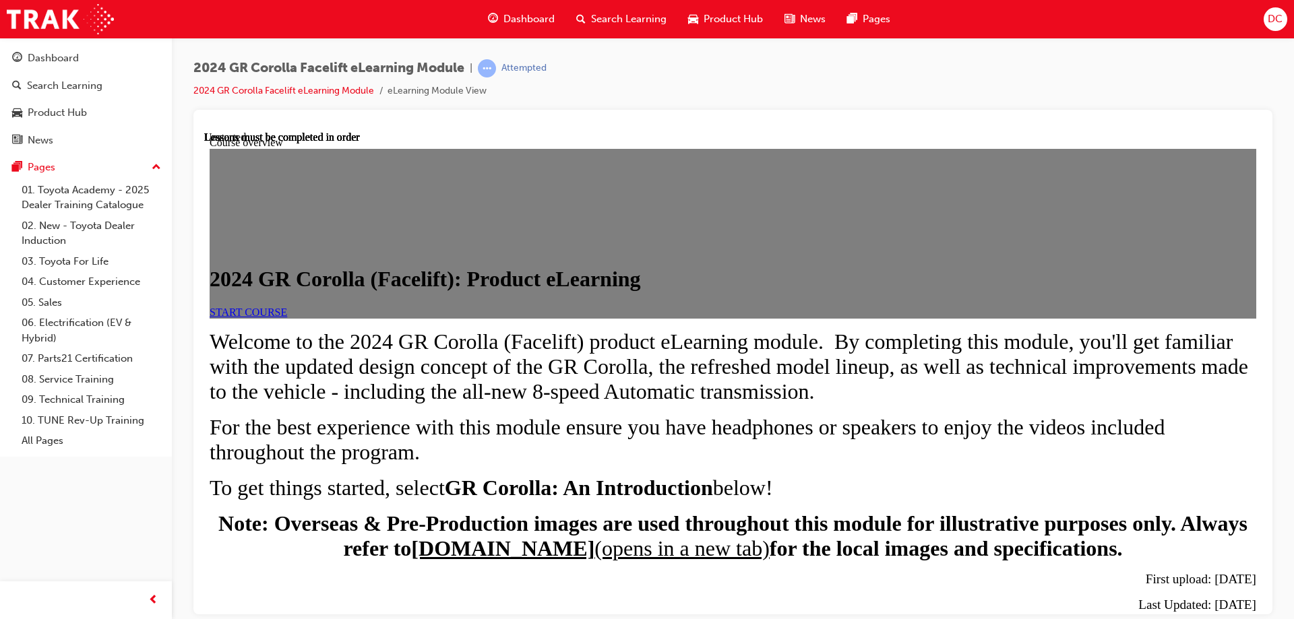
click at [287, 317] on span "START COURSE" at bounding box center [248, 311] width 77 height 11
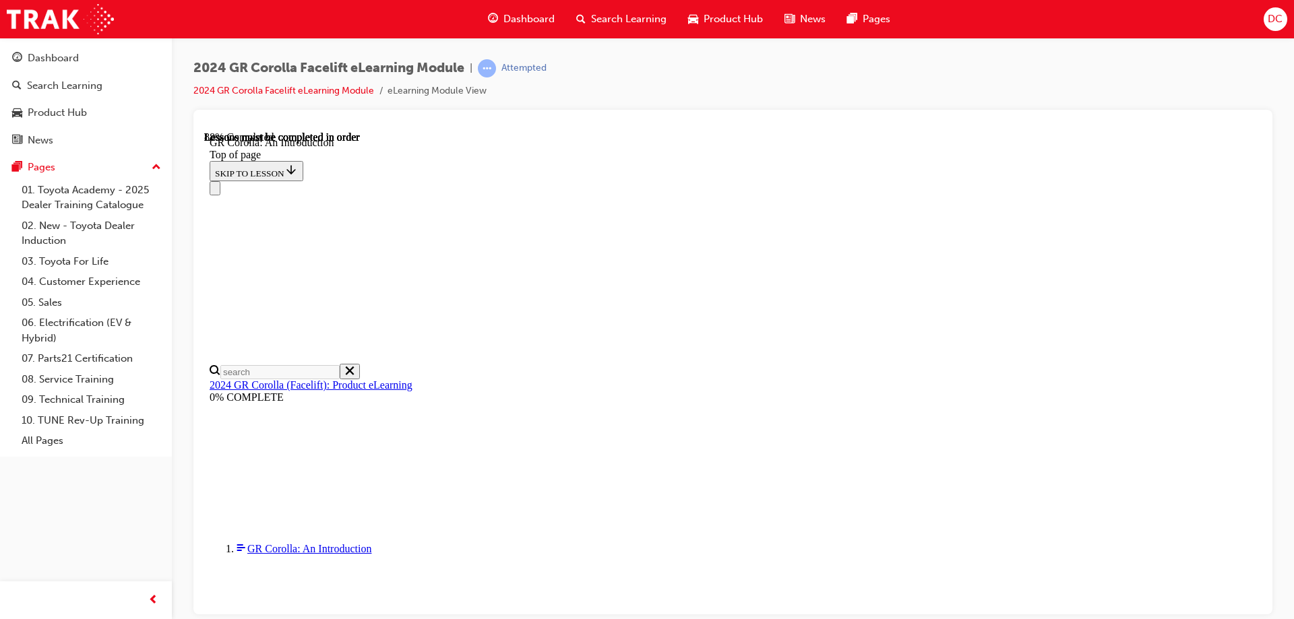
scroll to position [2528, 0]
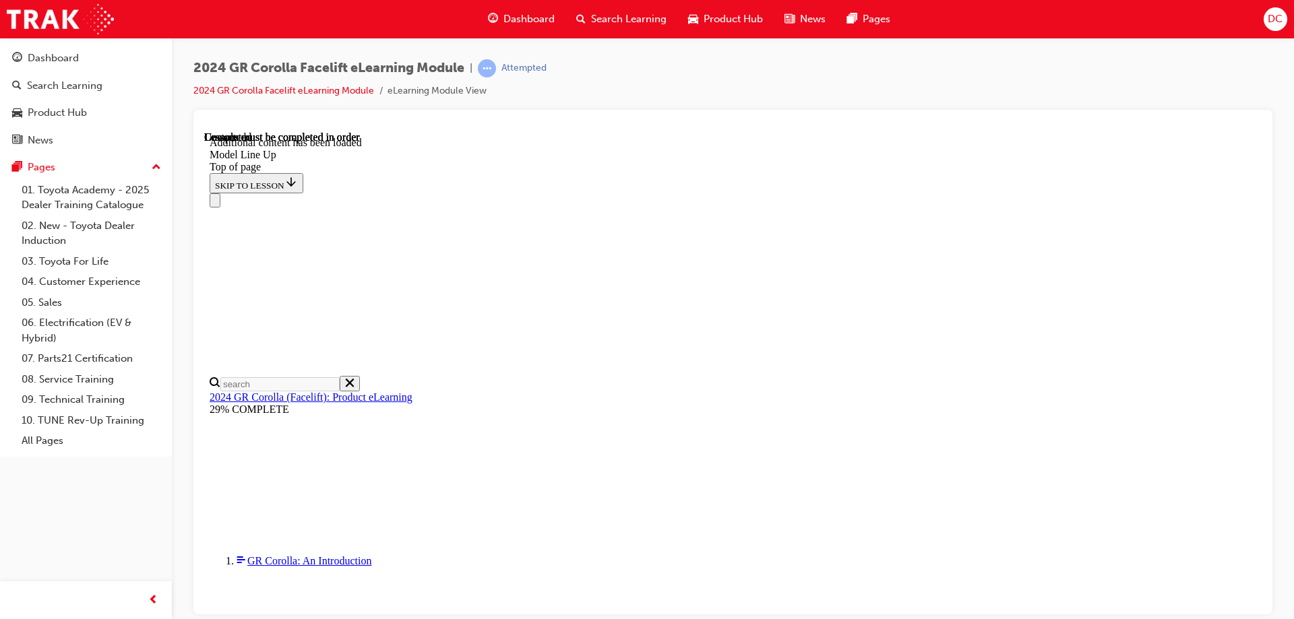
scroll to position [2197, 0]
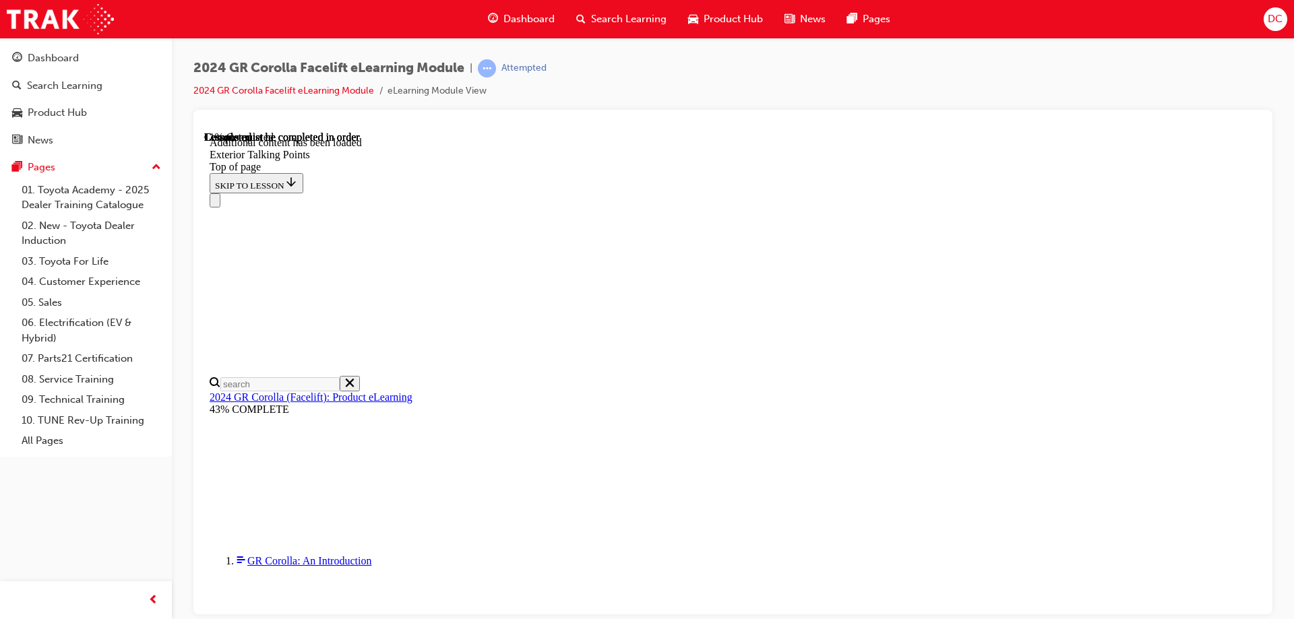
scroll to position [396, 0]
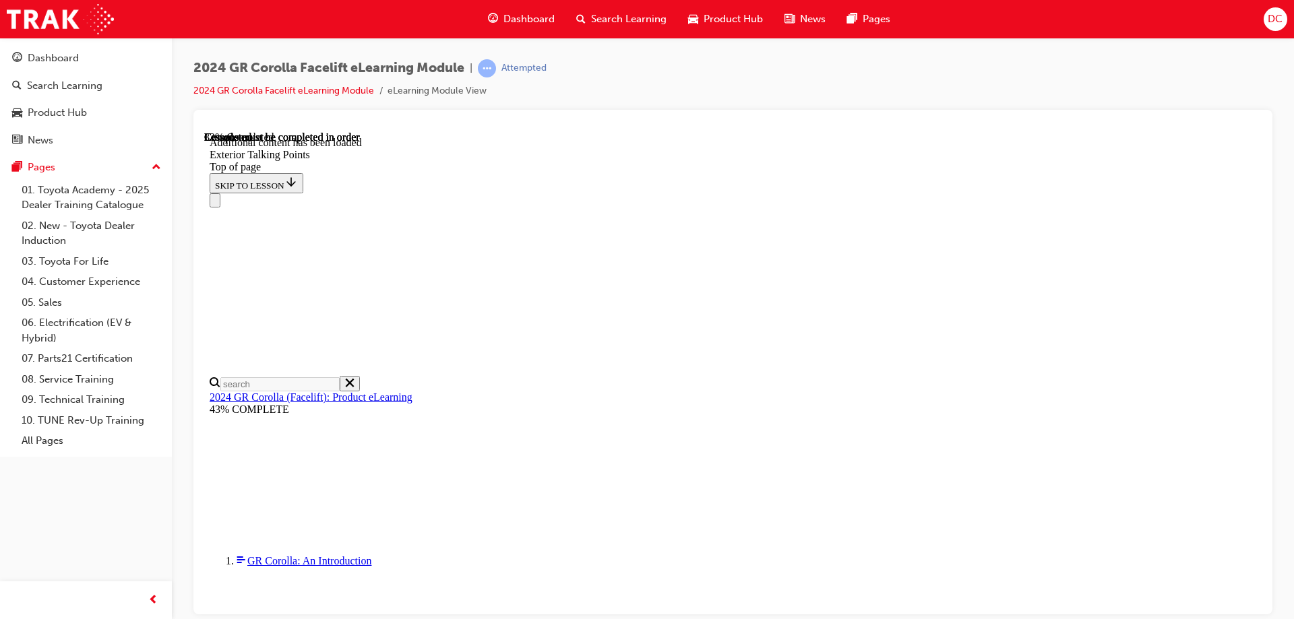
scroll to position [1541, 0]
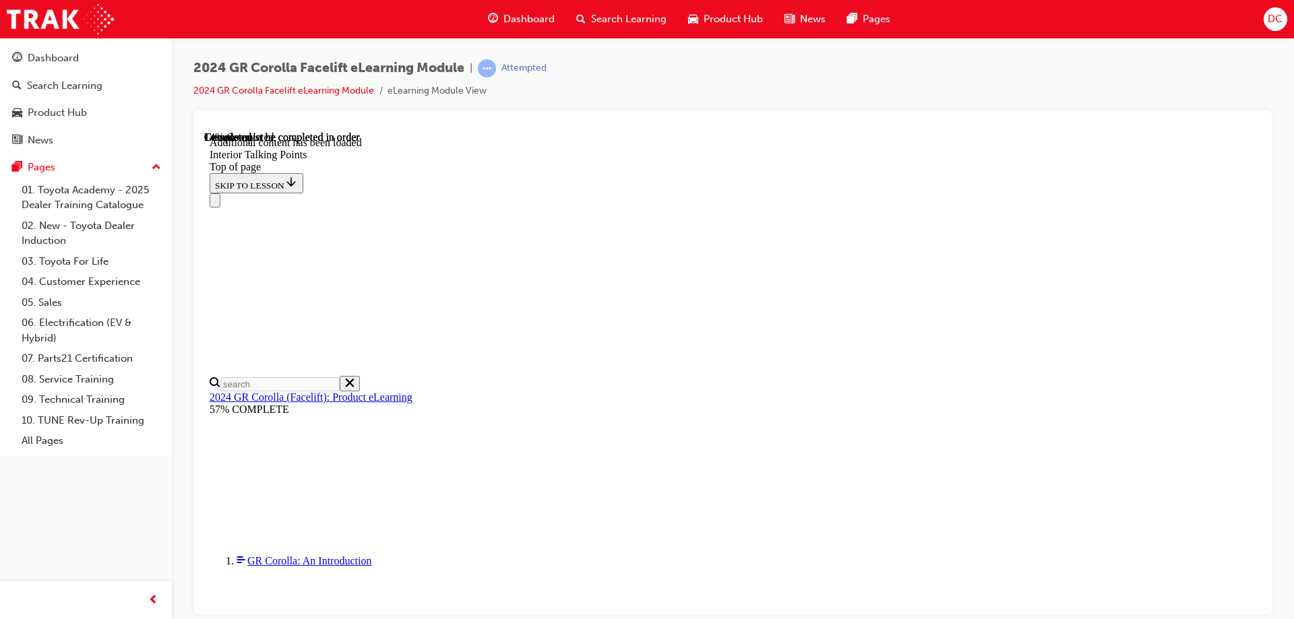
click at [686, 193] on div "Navigation menu" at bounding box center [733, 200] width 1047 height 14
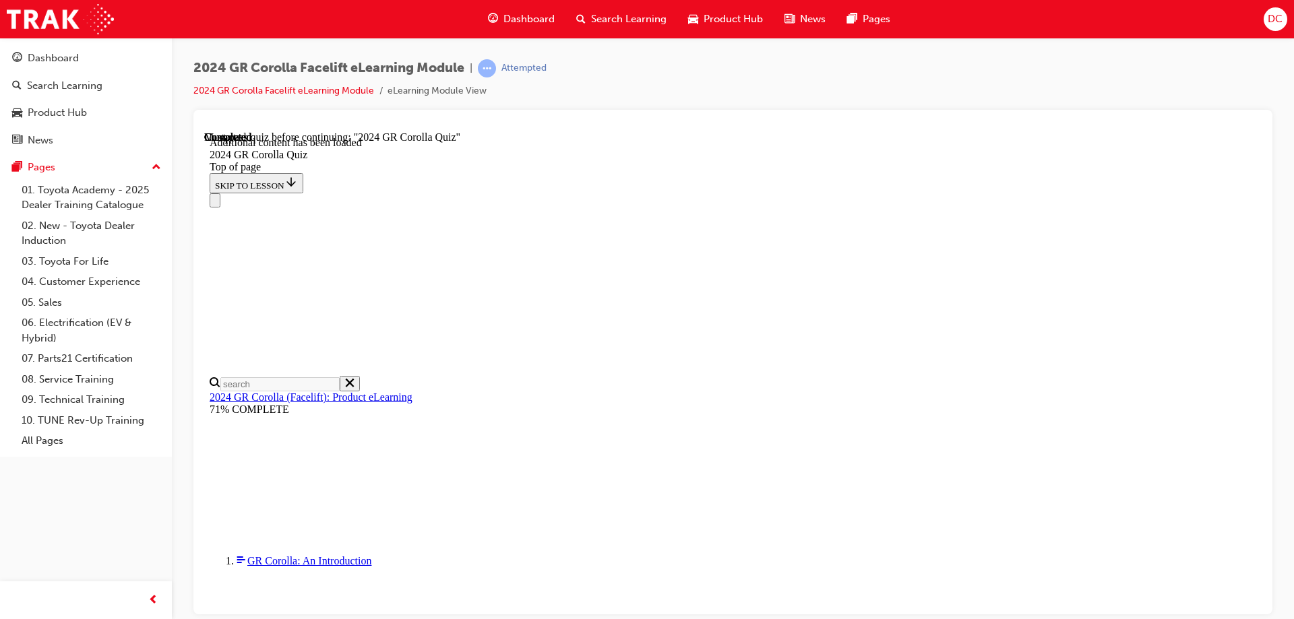
scroll to position [119, 0]
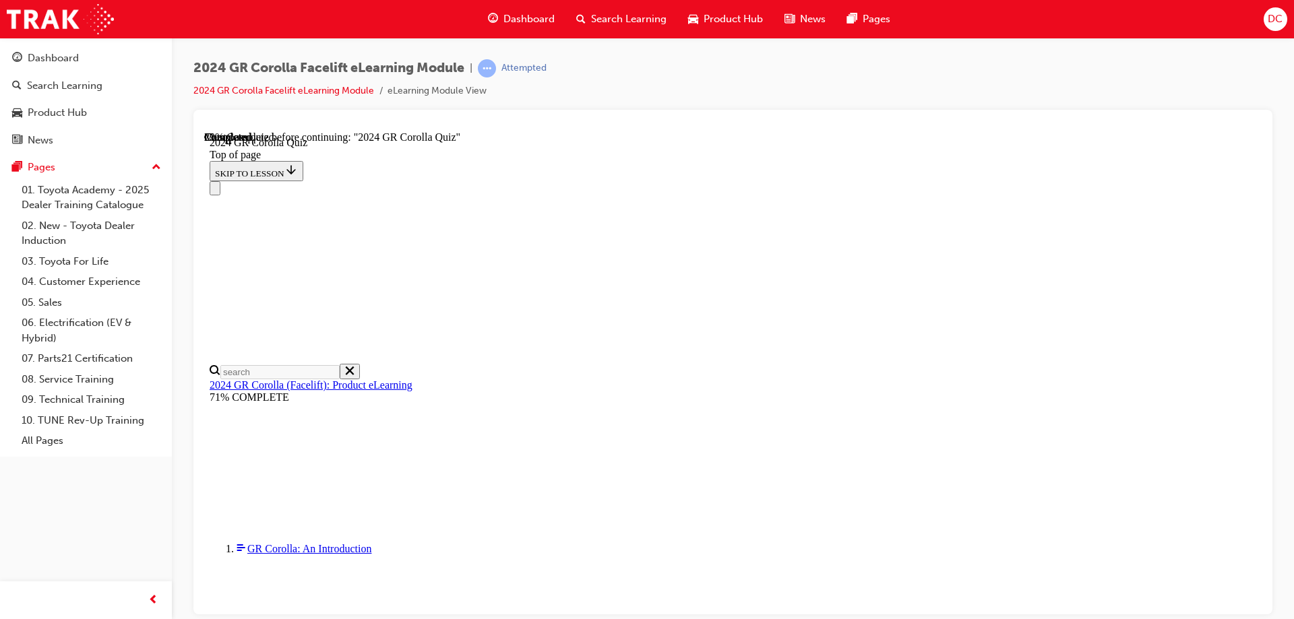
scroll to position [539, 0]
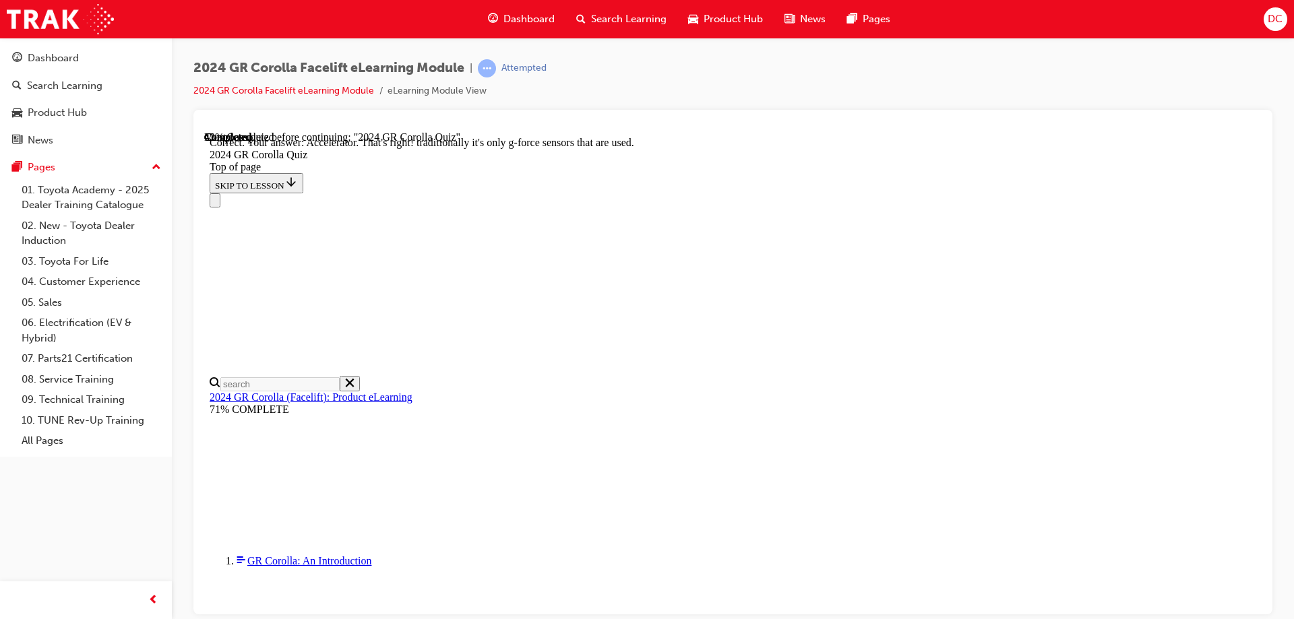
scroll to position [801, 0]
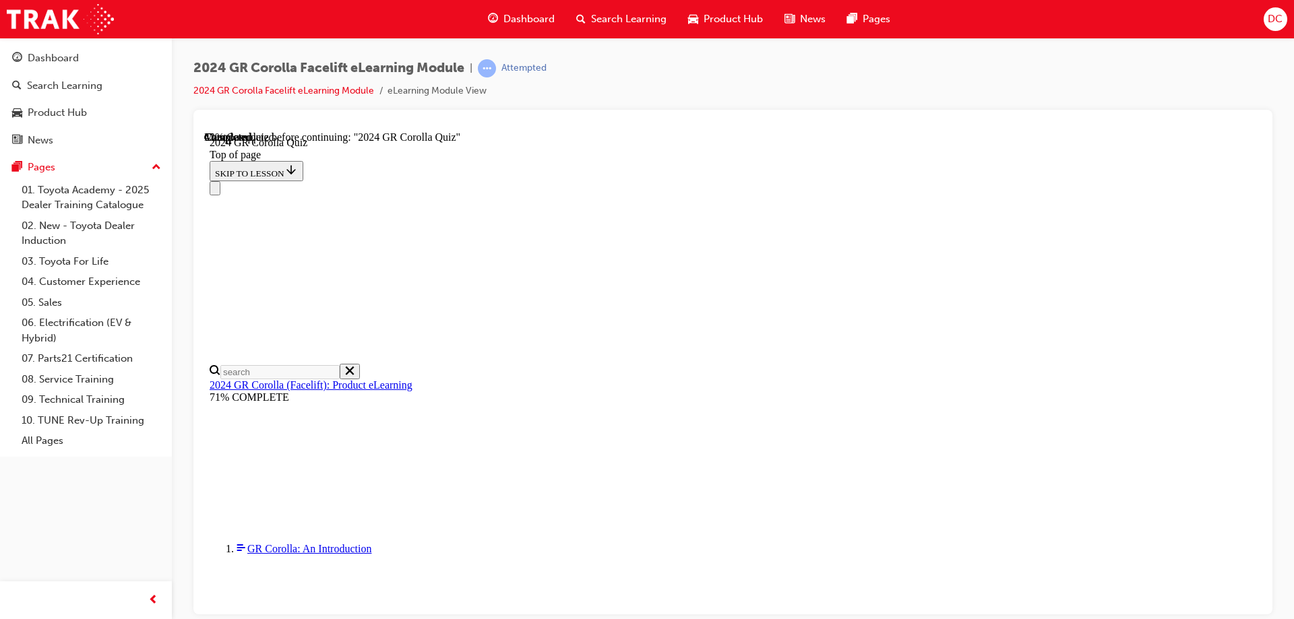
scroll to position [385, 0]
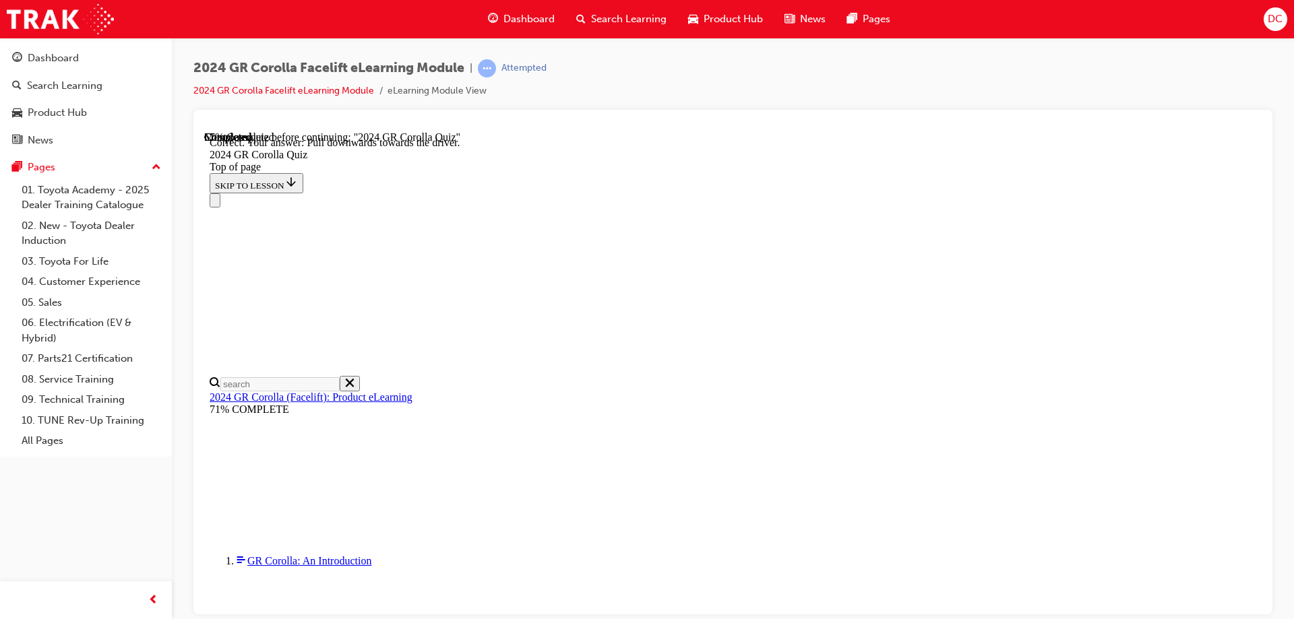
scroll to position [438, 0]
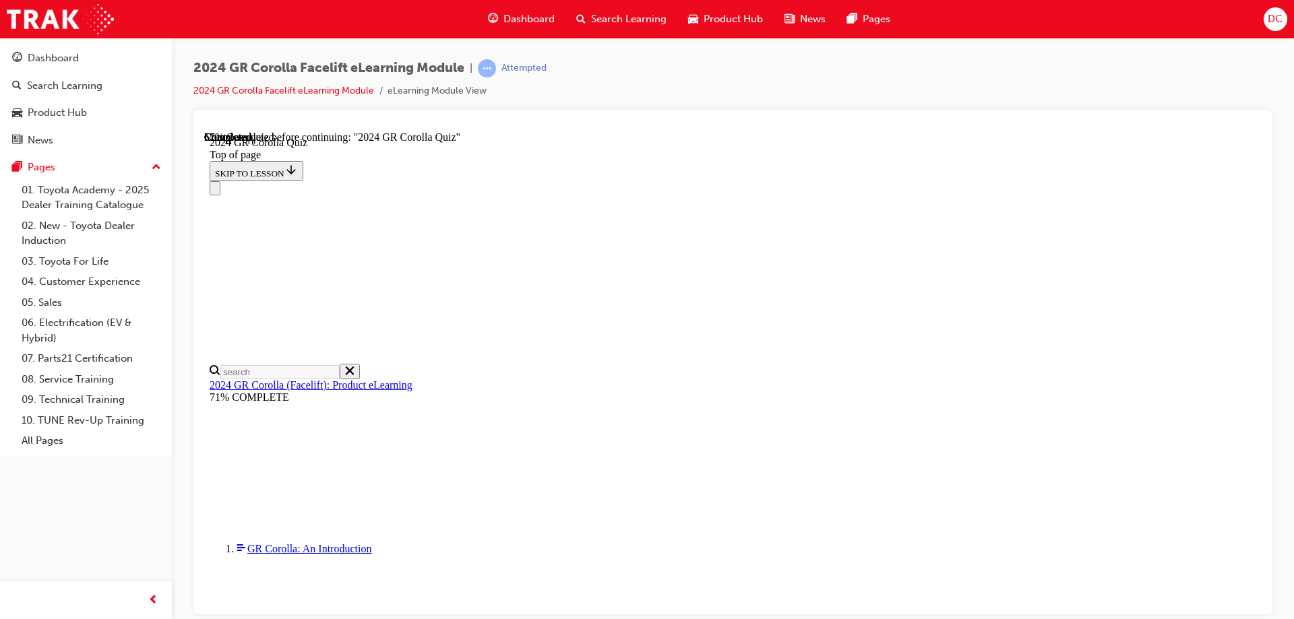
scroll to position [270, 0]
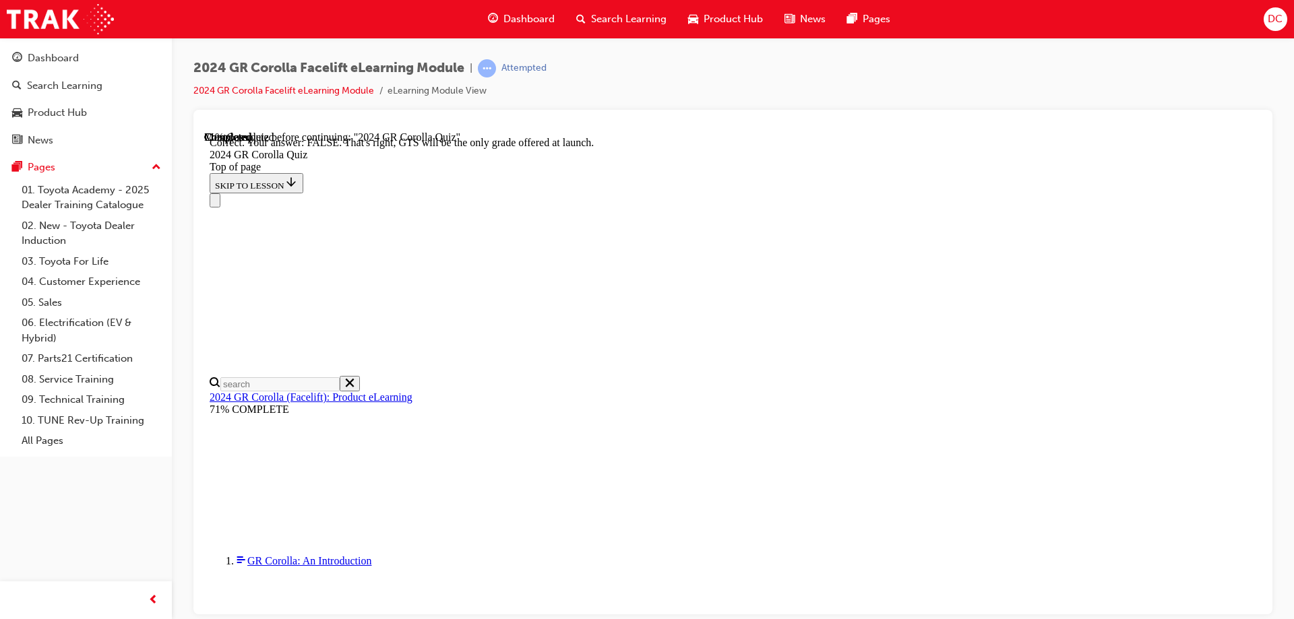
scroll to position [407, 0]
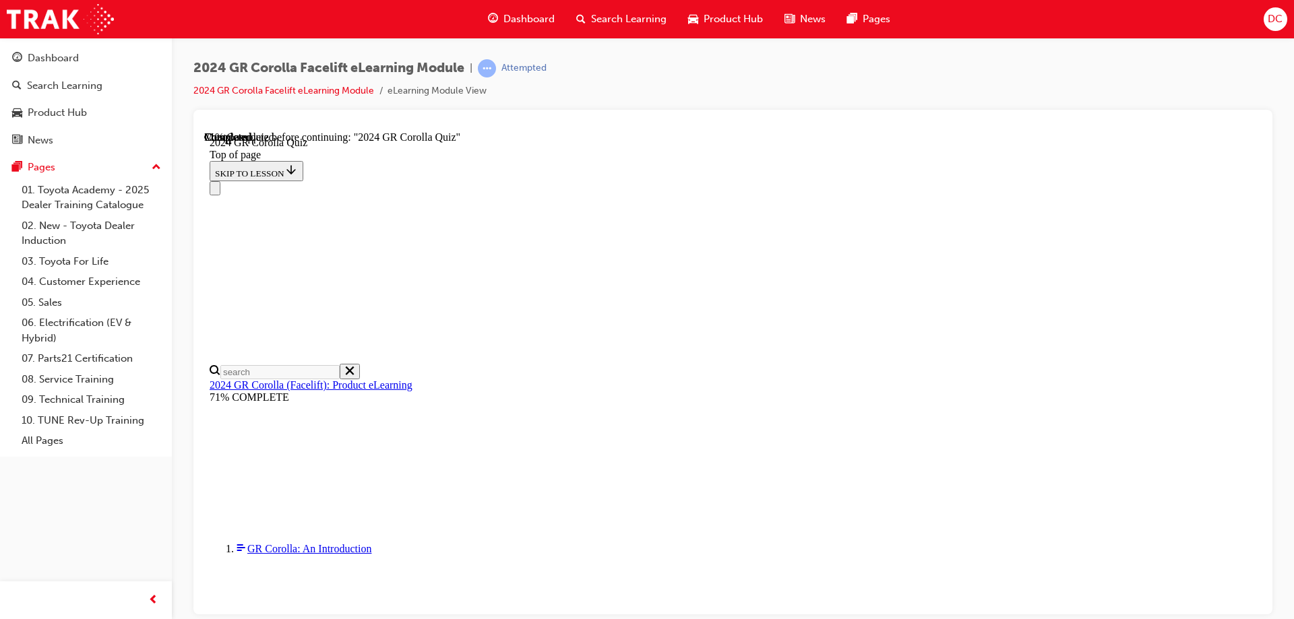
scroll to position [557, 0]
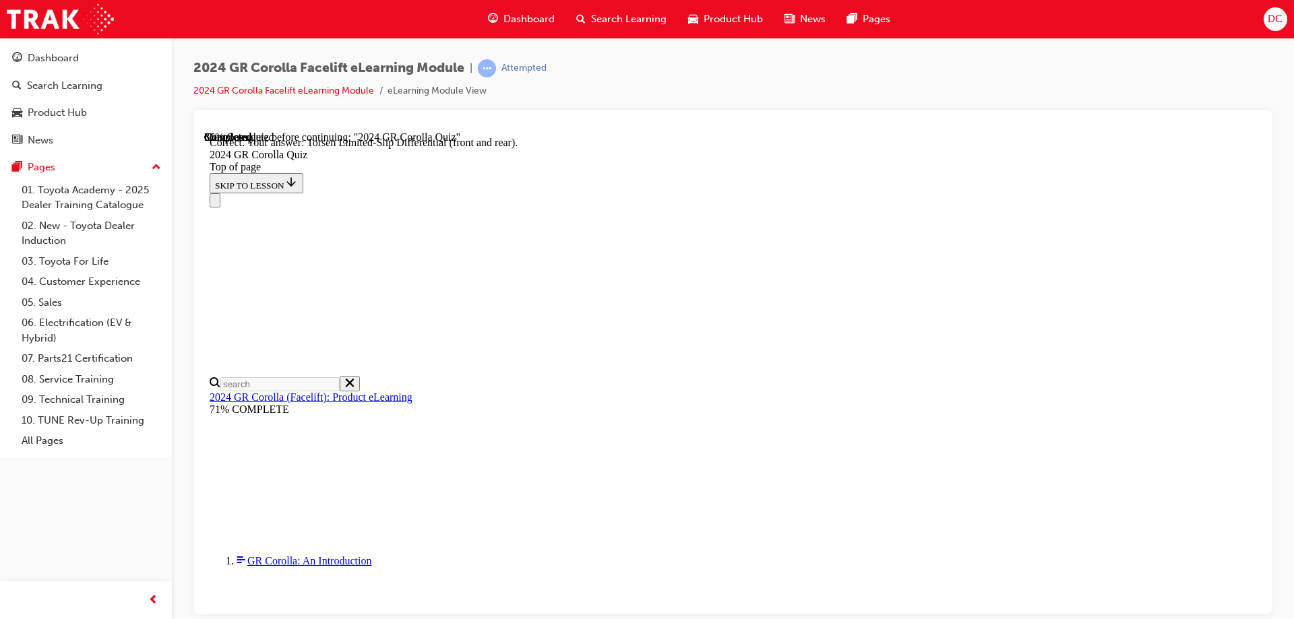
scroll to position [756, 0]
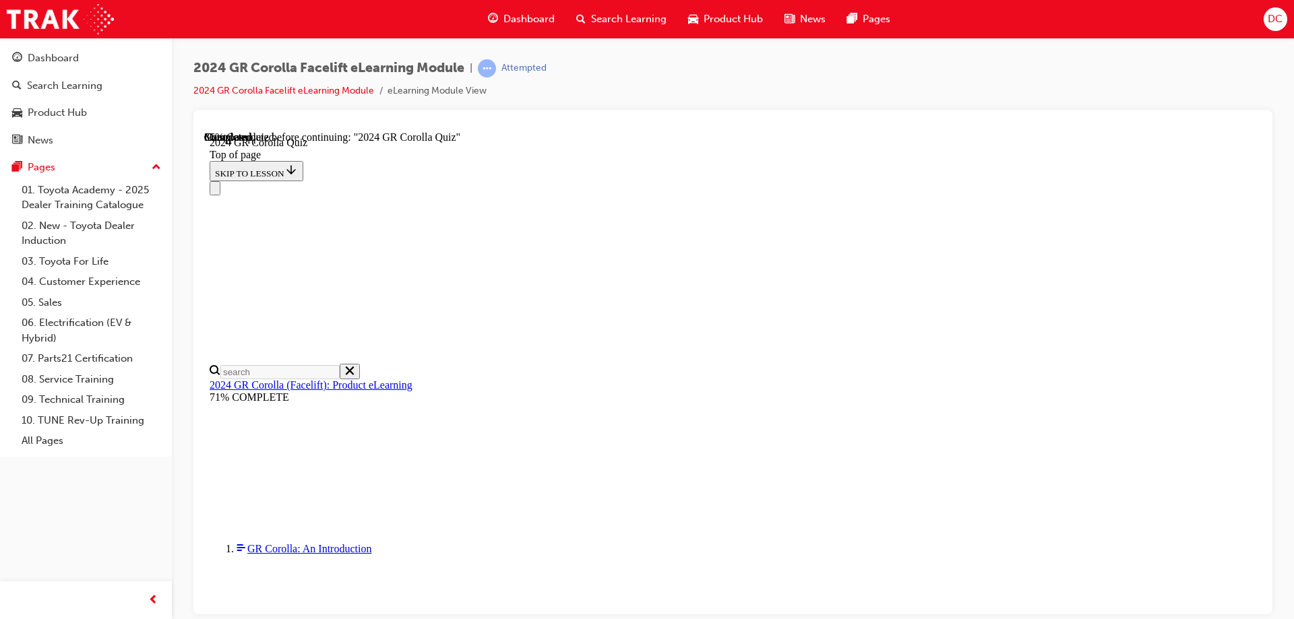
scroll to position [472, 0]
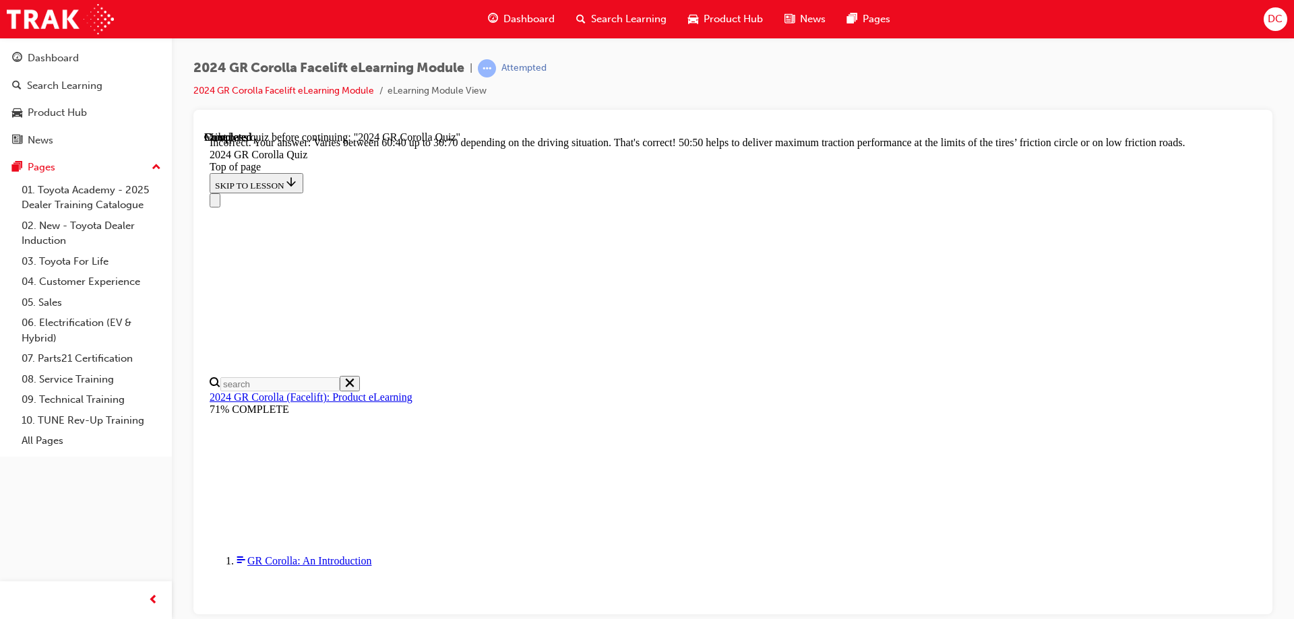
scroll to position [732, 0]
drag, startPoint x: 838, startPoint y: 595, endPoint x: 944, endPoint y: 373, distance: 245.7
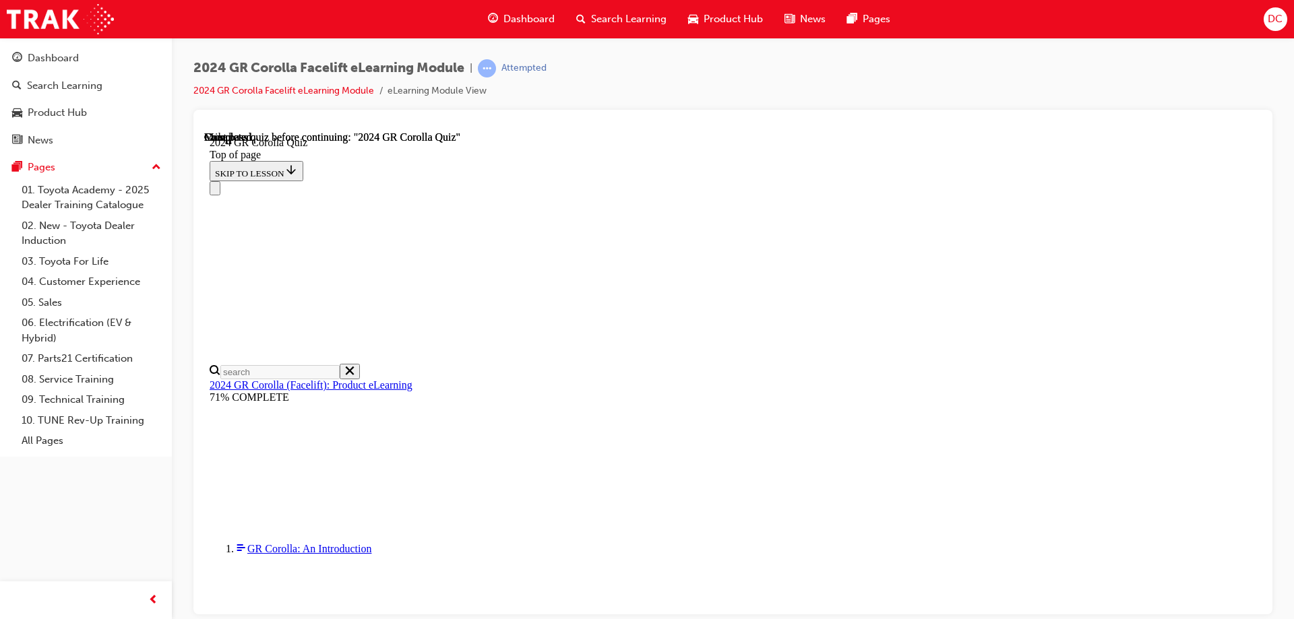
scroll to position [443, 0]
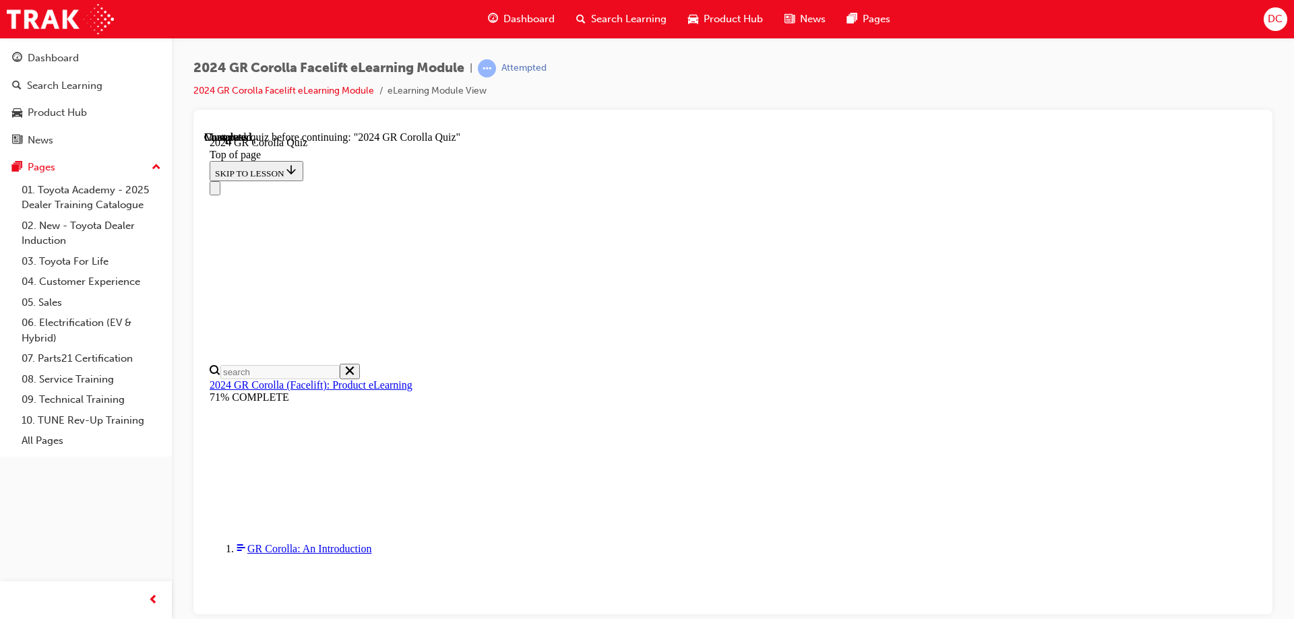
drag, startPoint x: 847, startPoint y: 585, endPoint x: 903, endPoint y: 579, distance: 56.3
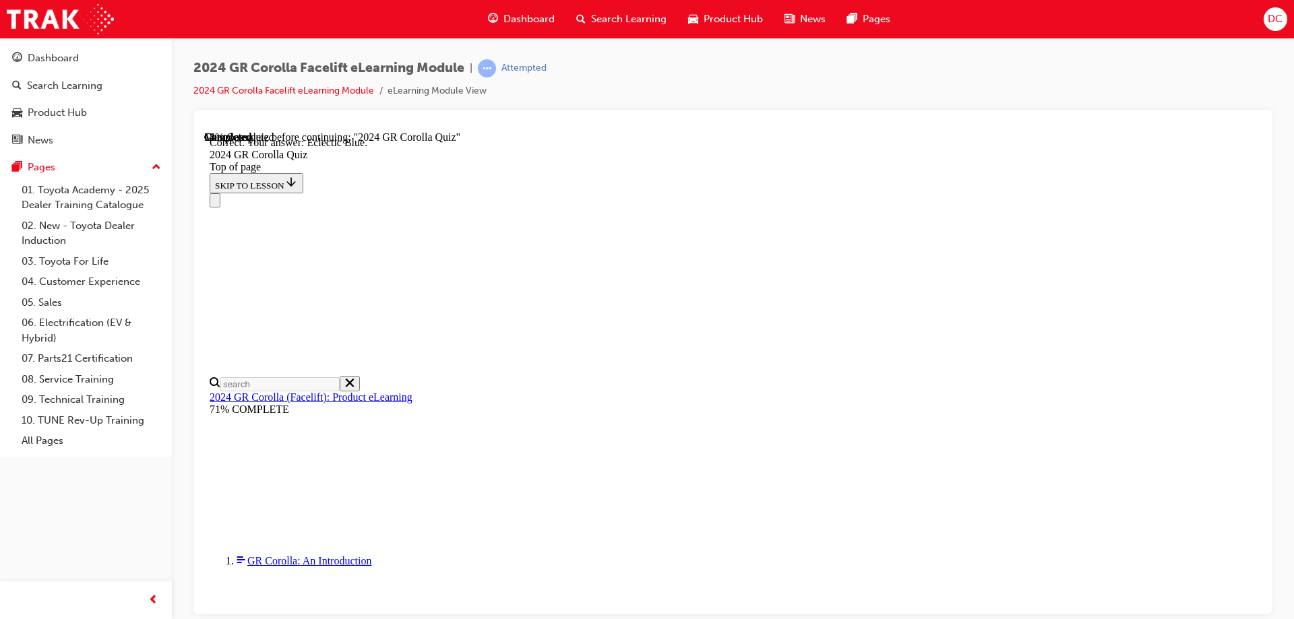
scroll to position [430, 0]
drag, startPoint x: 848, startPoint y: 542, endPoint x: 871, endPoint y: 536, distance: 23.9
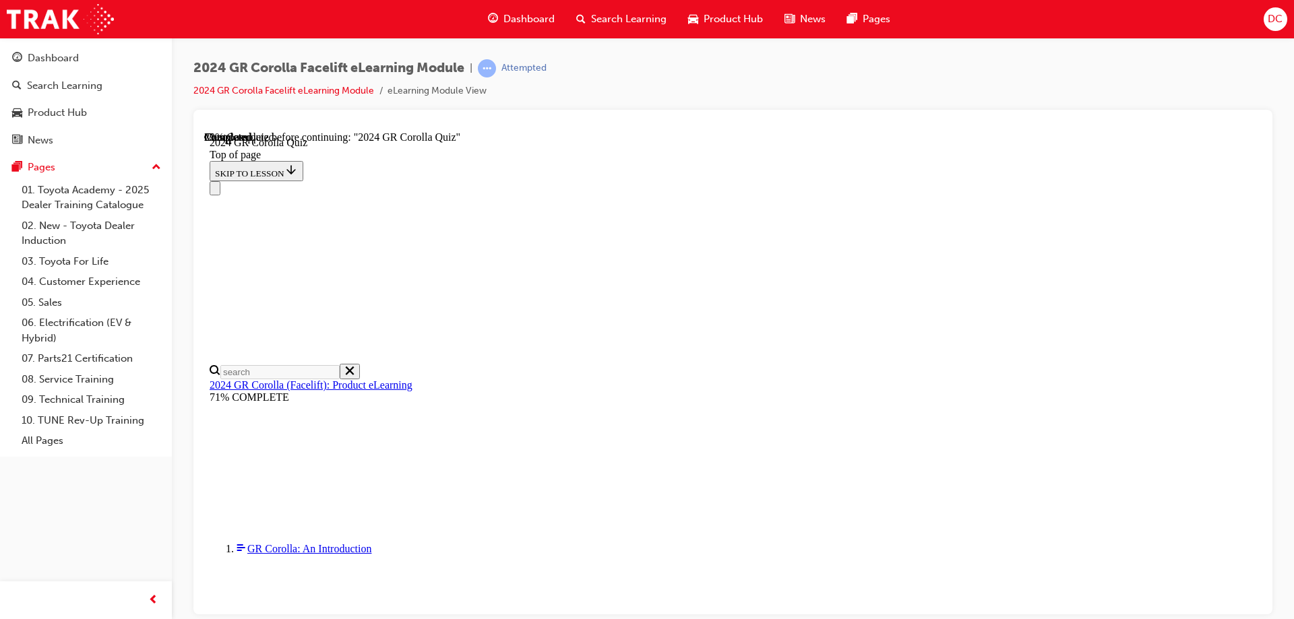
scroll to position [539, 0]
drag, startPoint x: 631, startPoint y: 408, endPoint x: 633, endPoint y: 433, distance: 24.3
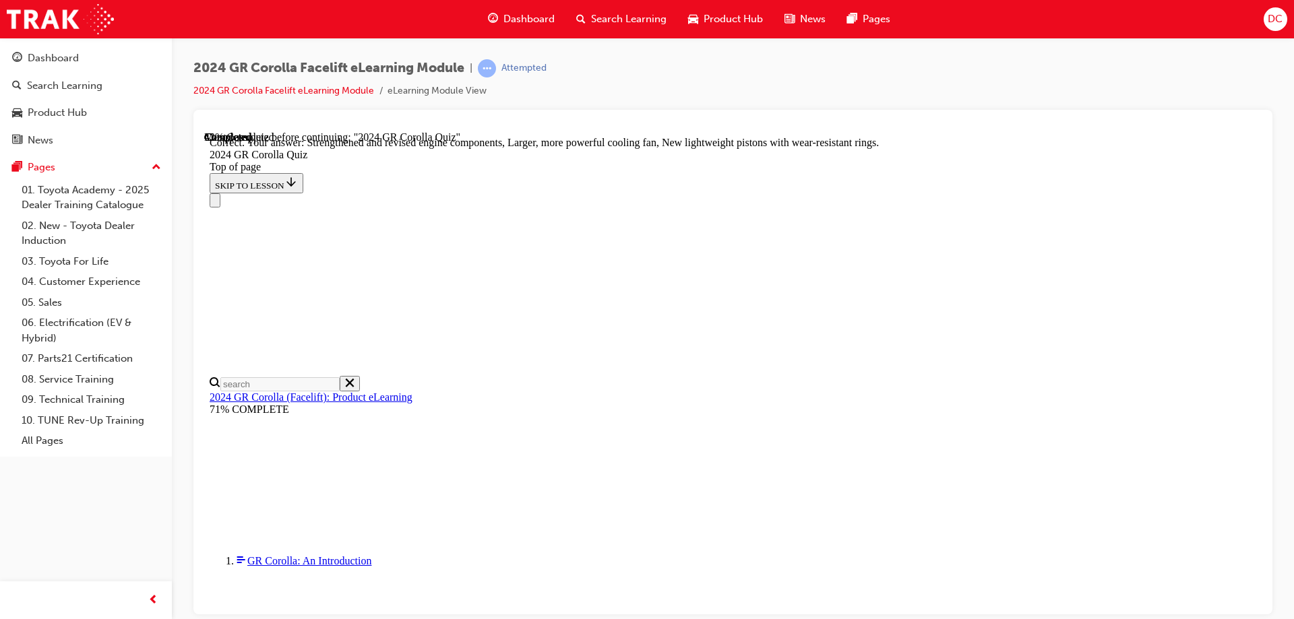
scroll to position [728, 0]
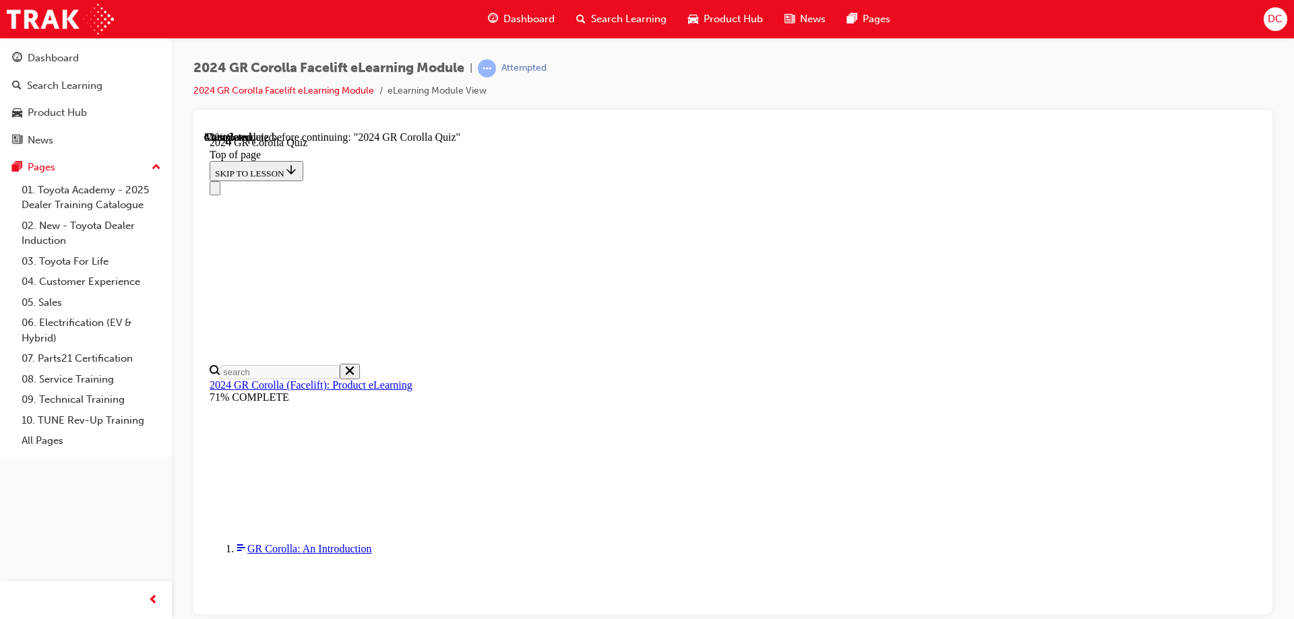
scroll to position [271, 0]
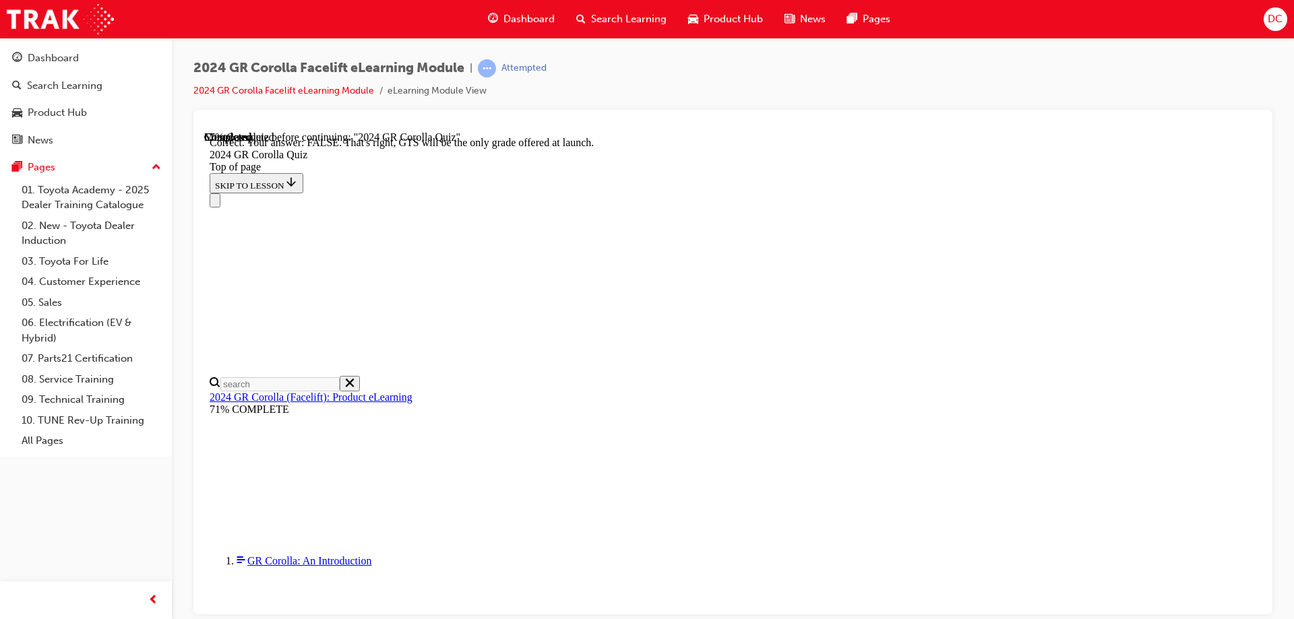
scroll to position [407, 0]
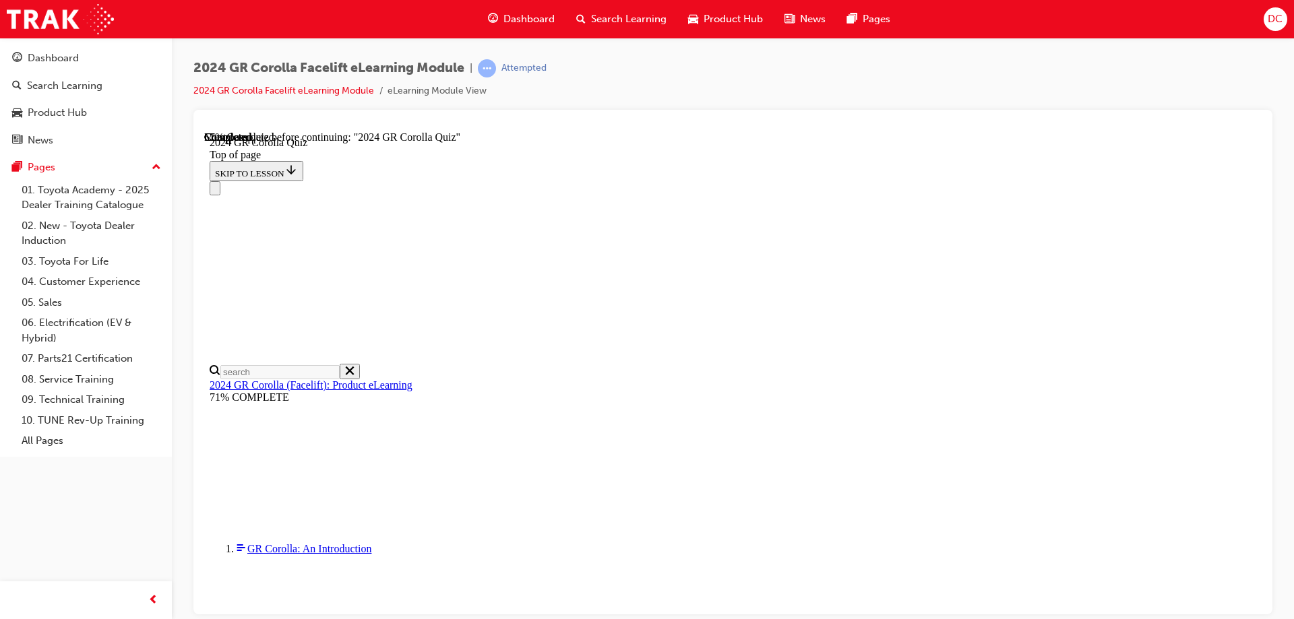
scroll to position [474, 0]
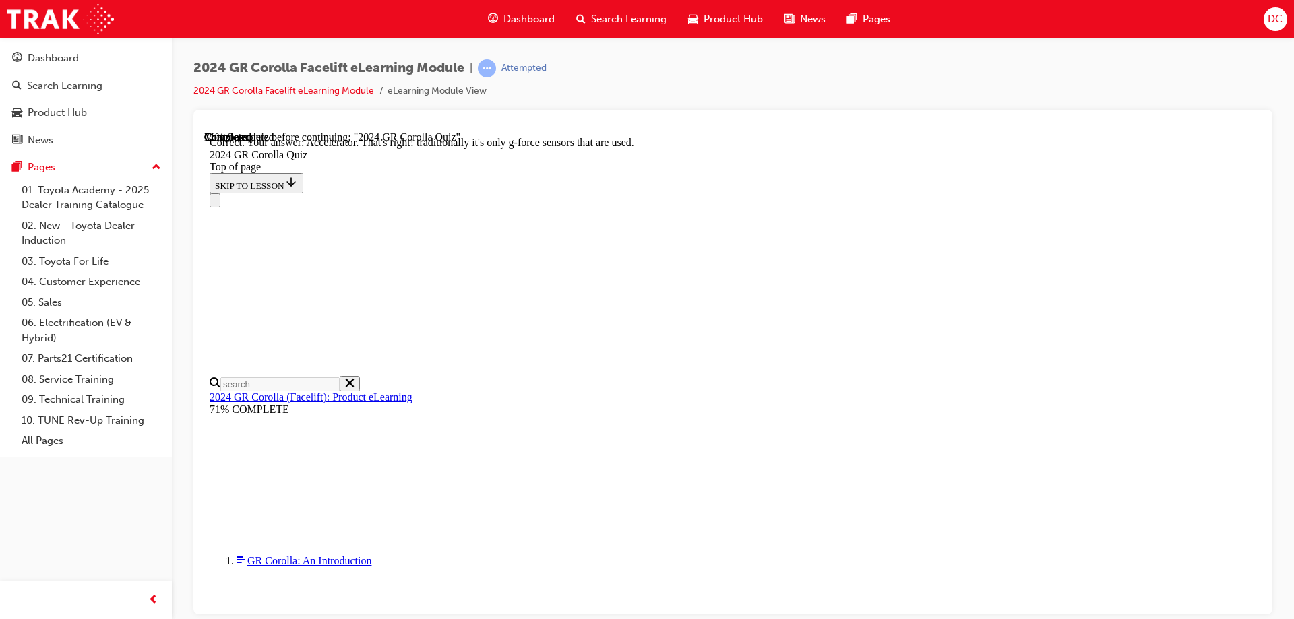
scroll to position [801, 0]
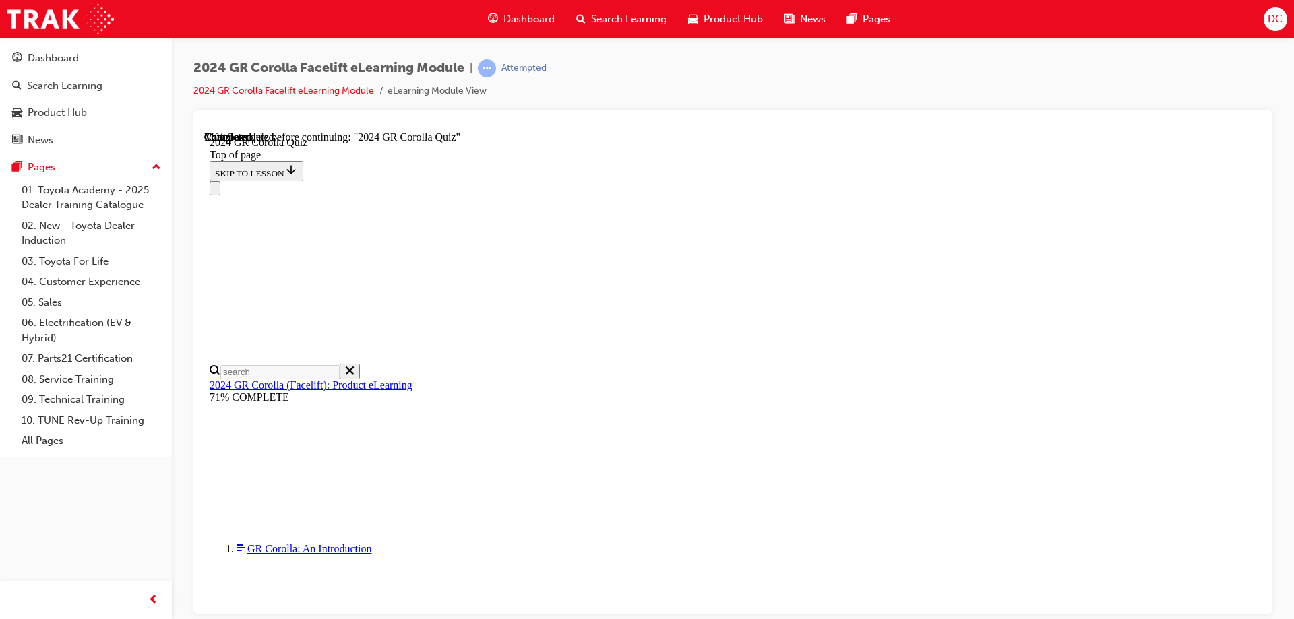
scroll to position [539, 0]
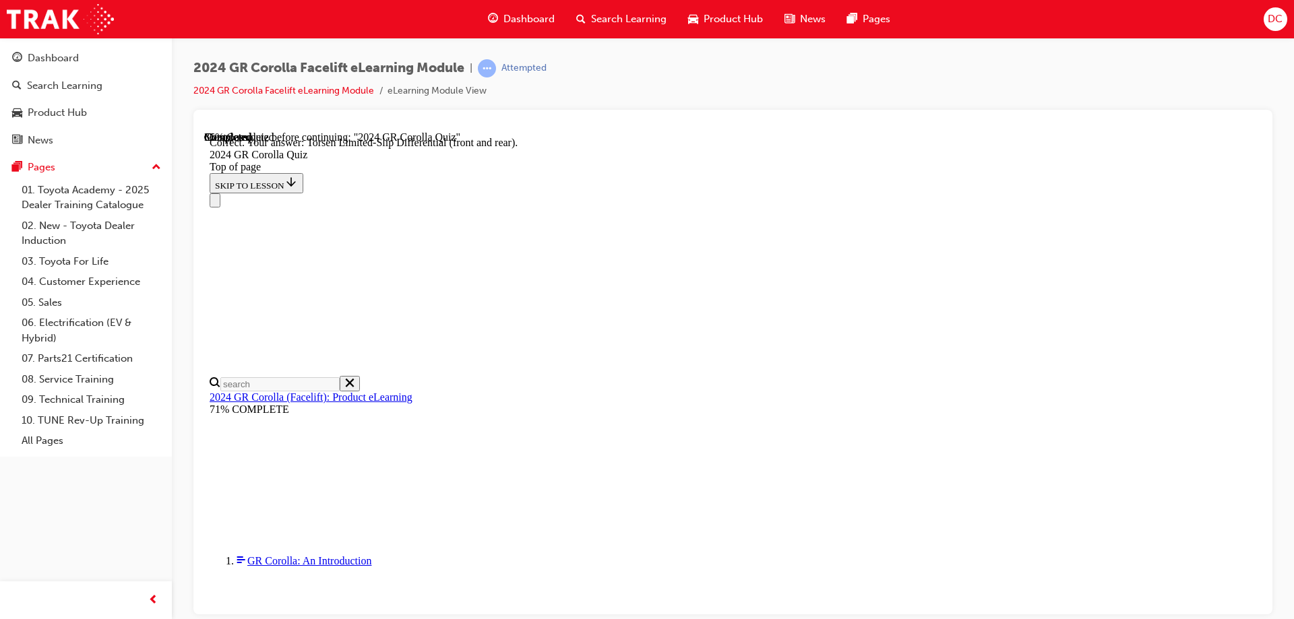
scroll to position [756, 0]
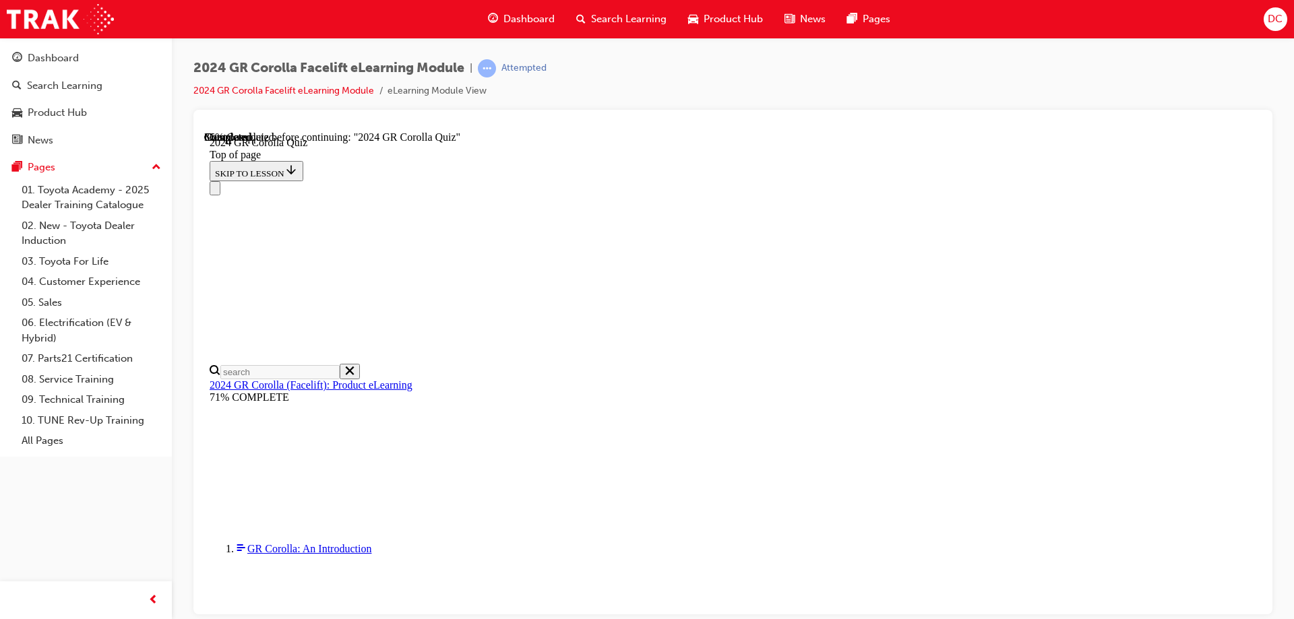
scroll to position [318, 0]
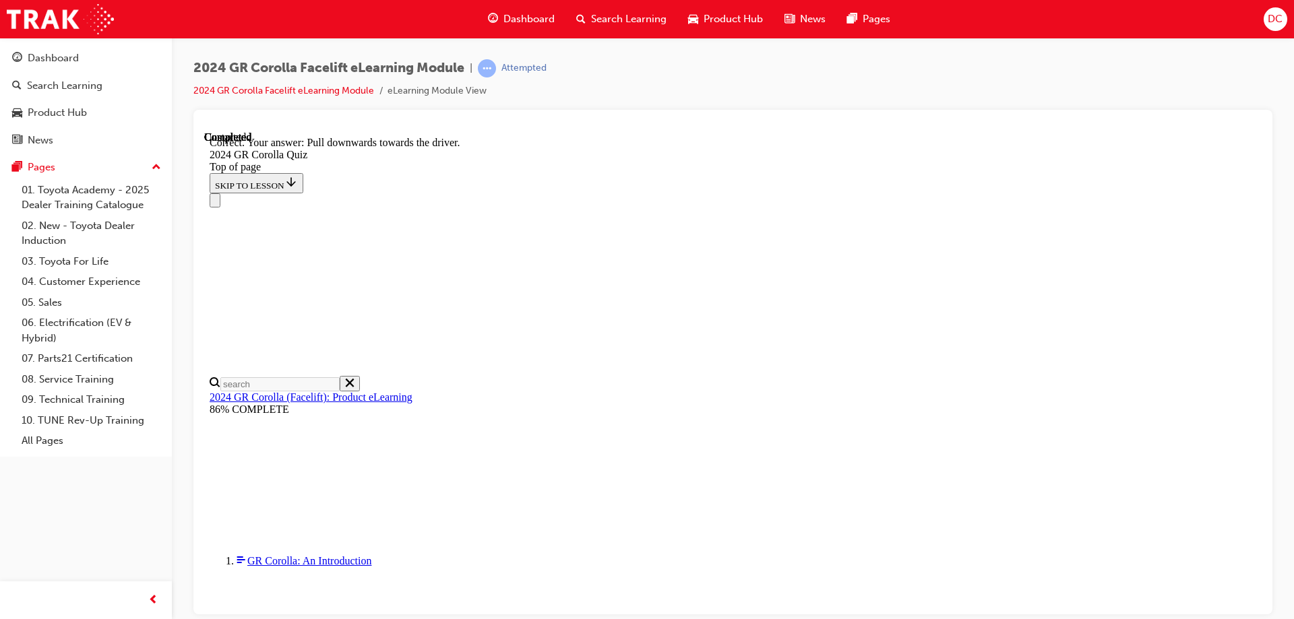
scroll to position [438, 0]
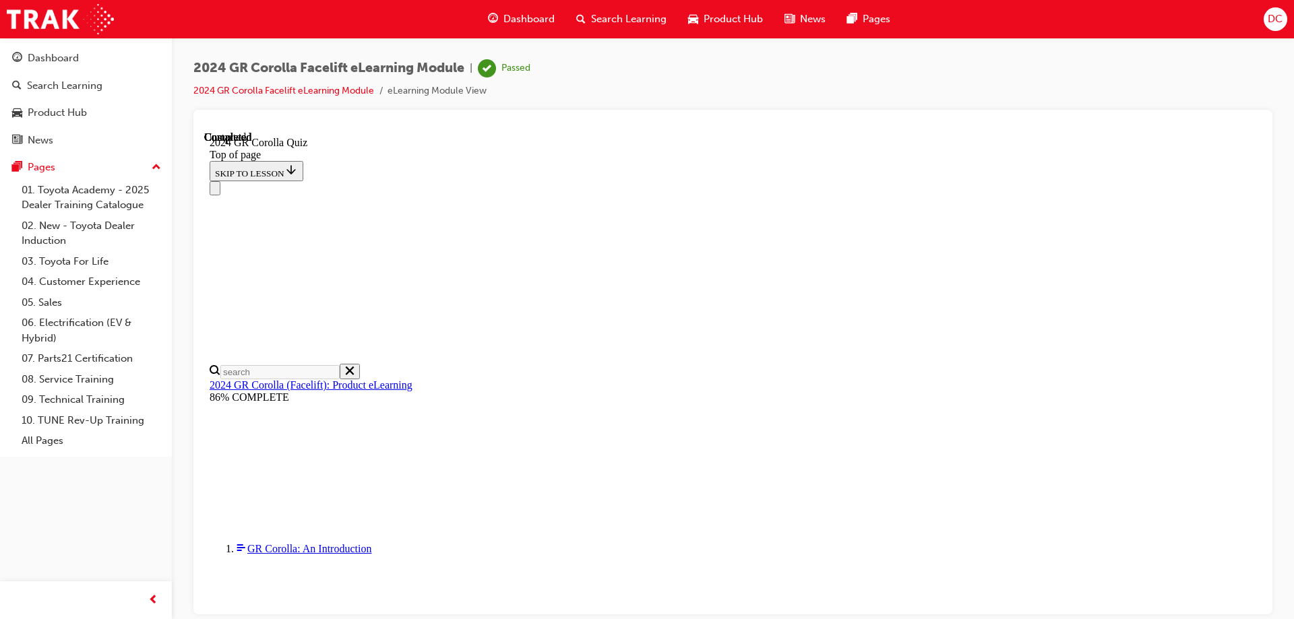
scroll to position [443, 0]
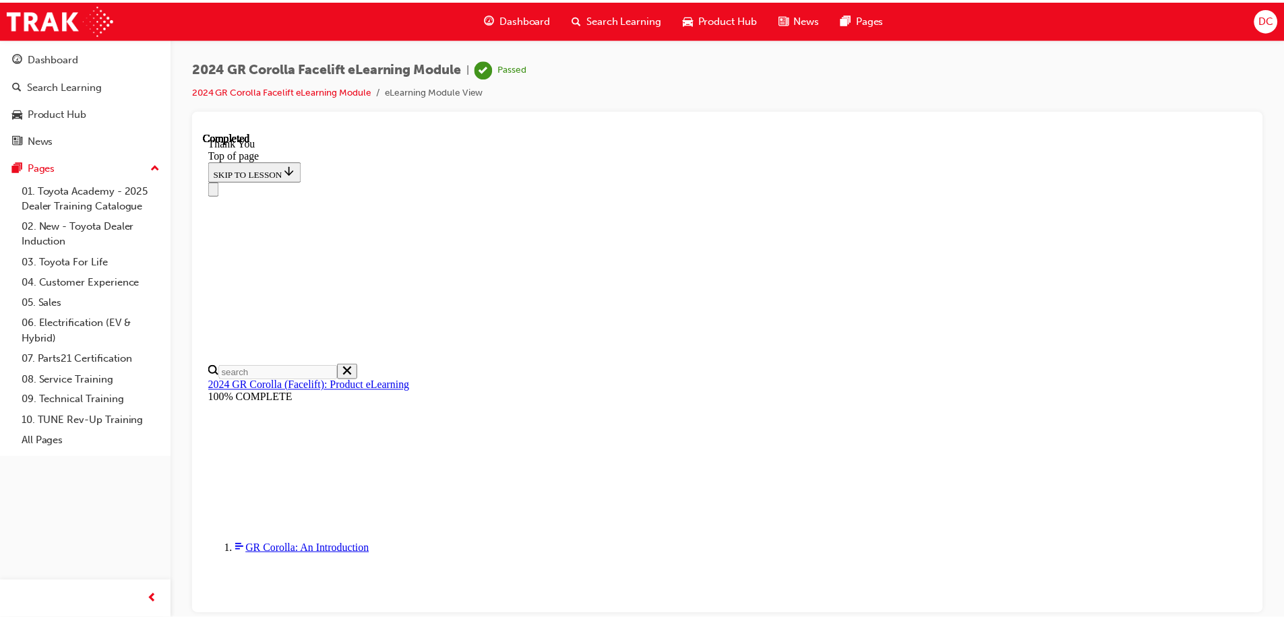
scroll to position [522, 0]
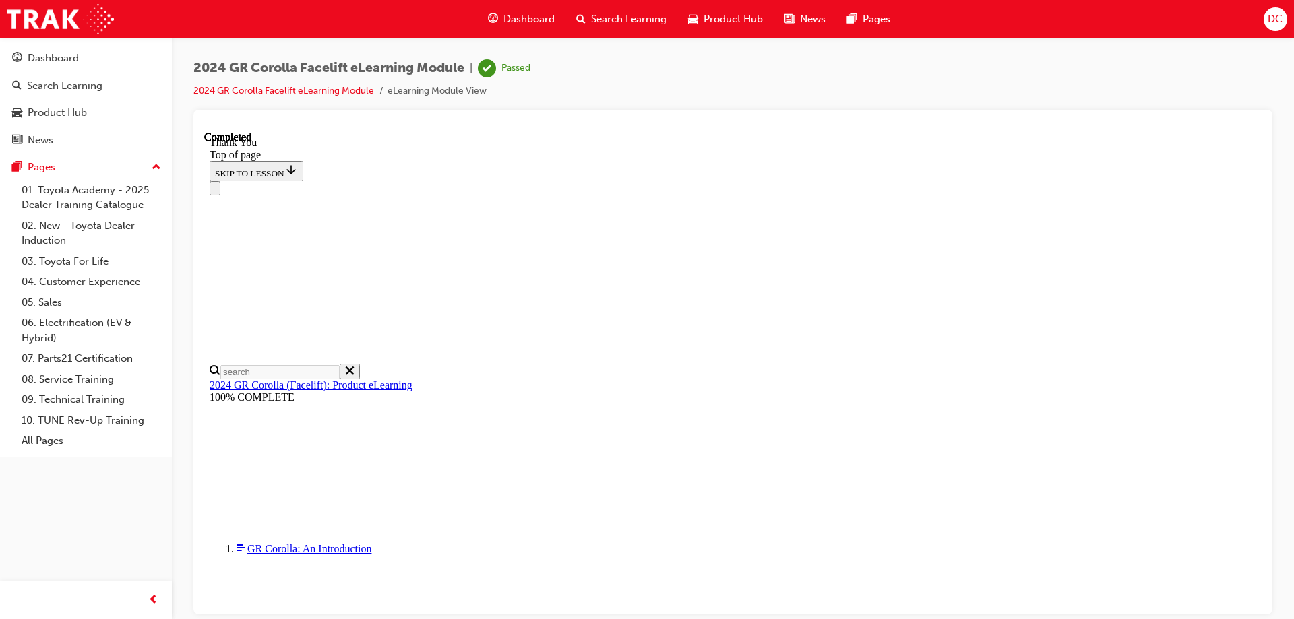
click at [615, 14] on span "Search Learning" at bounding box center [628, 18] width 75 height 15
